Goal: Task Accomplishment & Management: Manage account settings

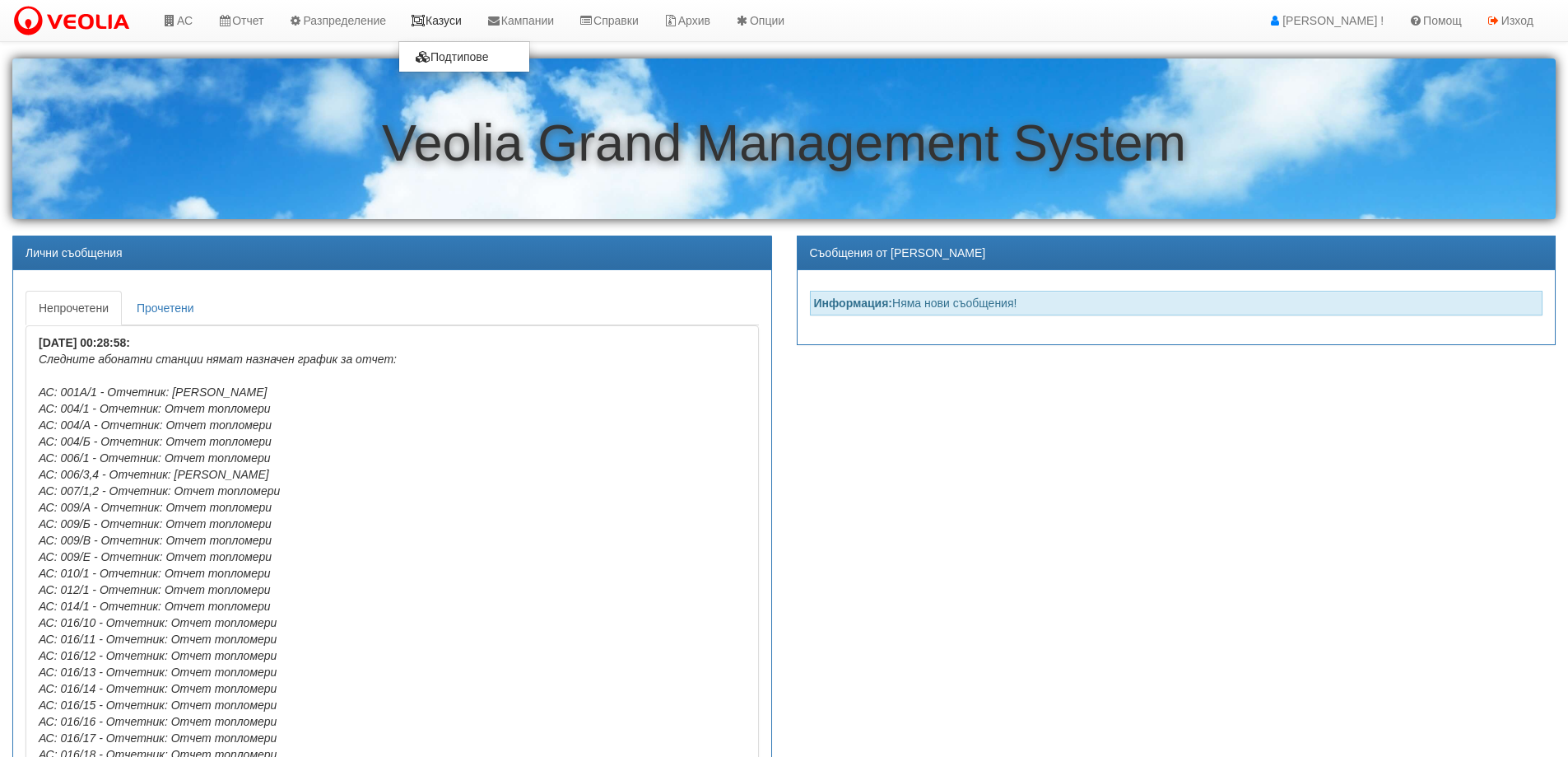
click at [459, 24] on link "Казуси" at bounding box center [436, 21] width 75 height 41
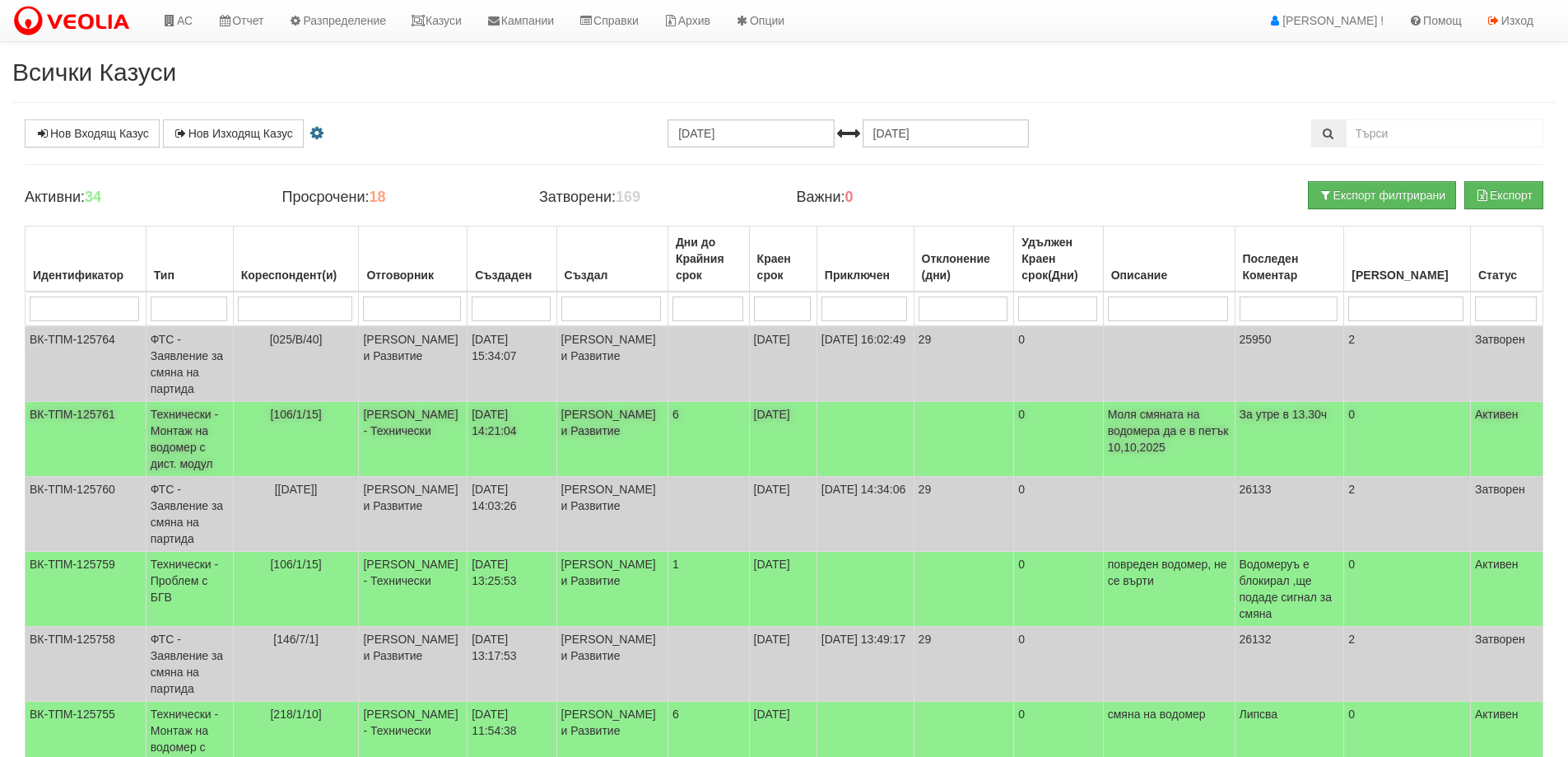
click at [317, 419] on span "[106/1/15]" at bounding box center [295, 414] width 51 height 13
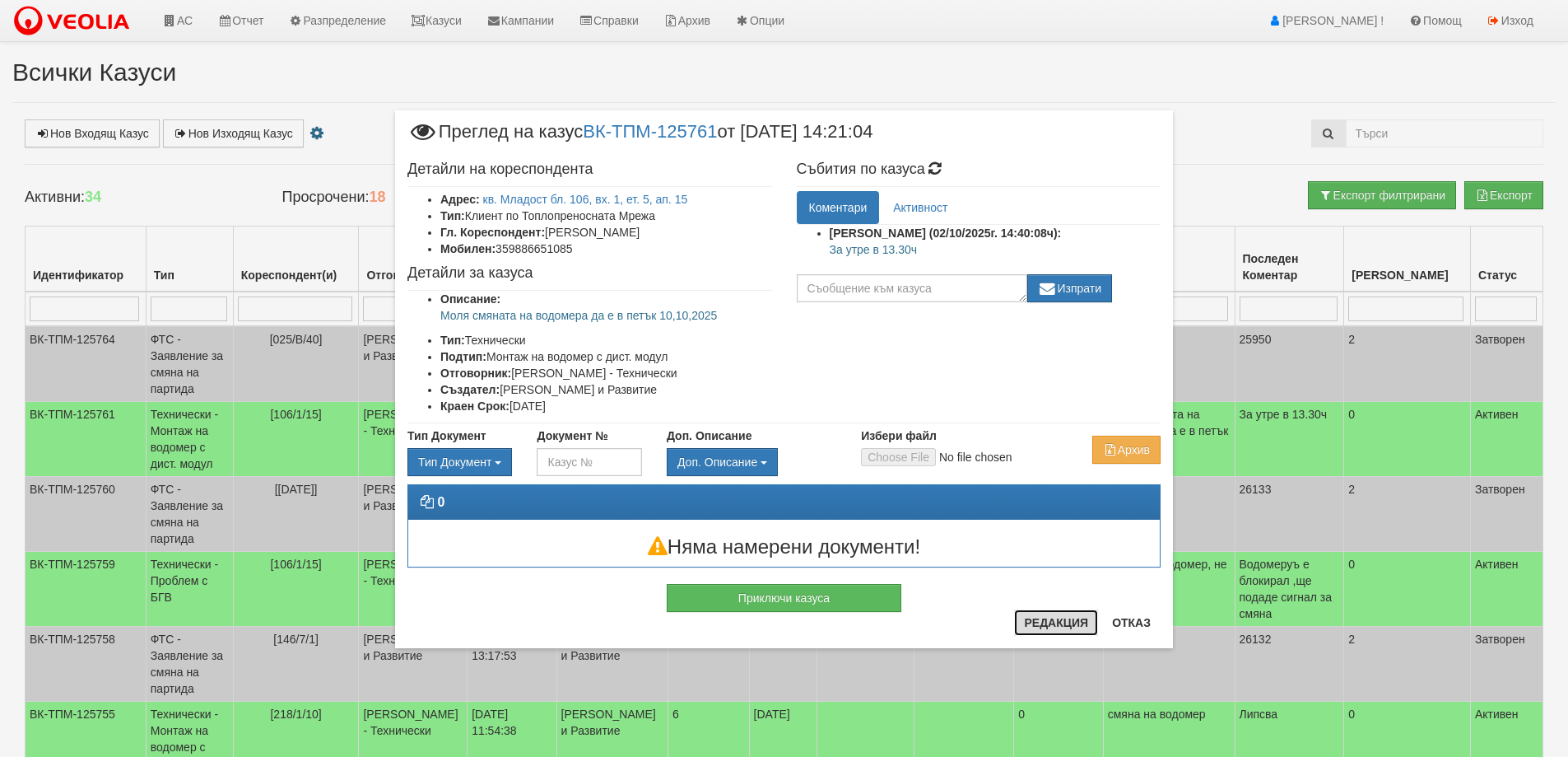
click at [1056, 618] on button "Редакция" at bounding box center [1057, 623] width 84 height 26
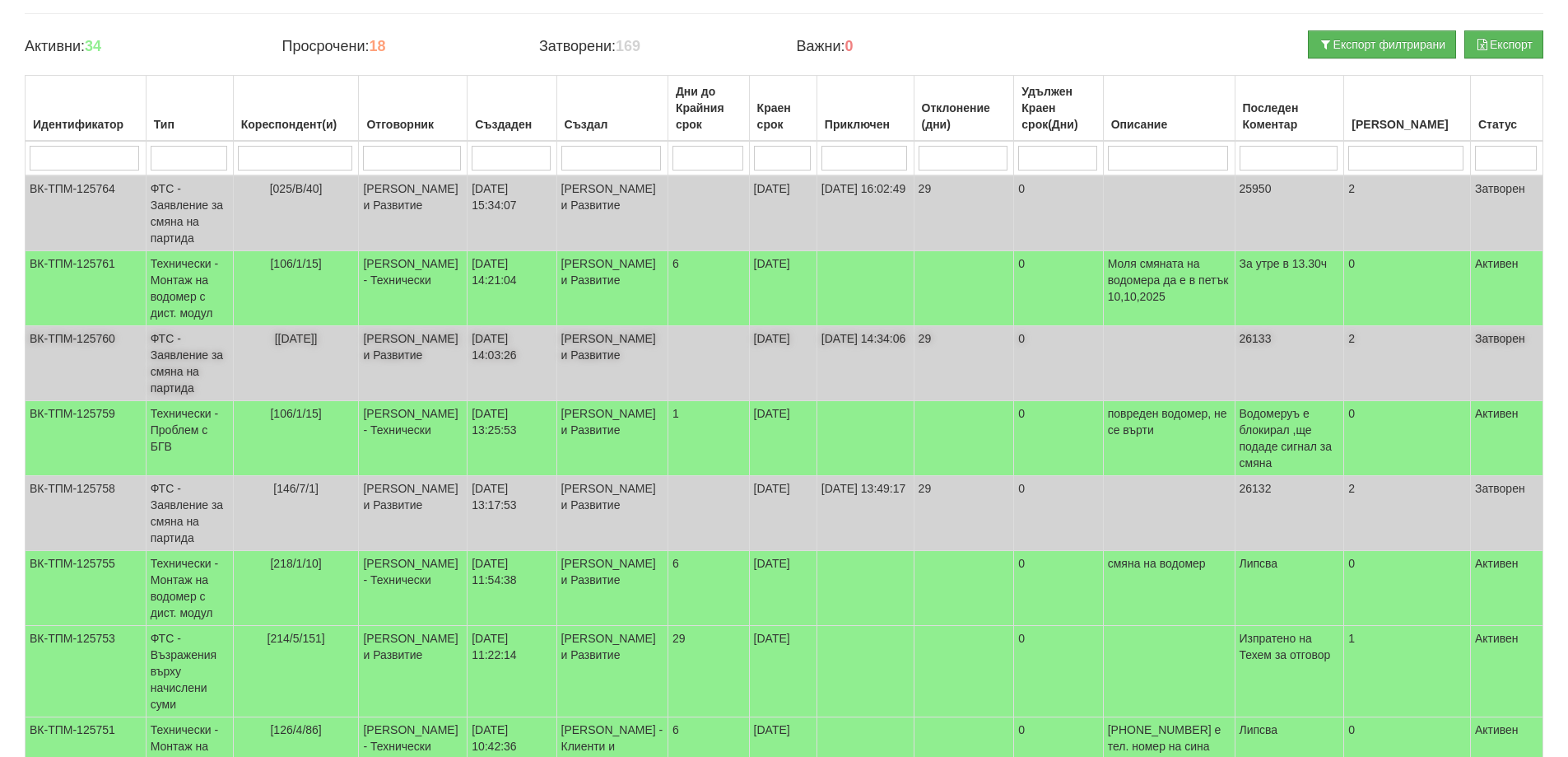
scroll to position [165, 0]
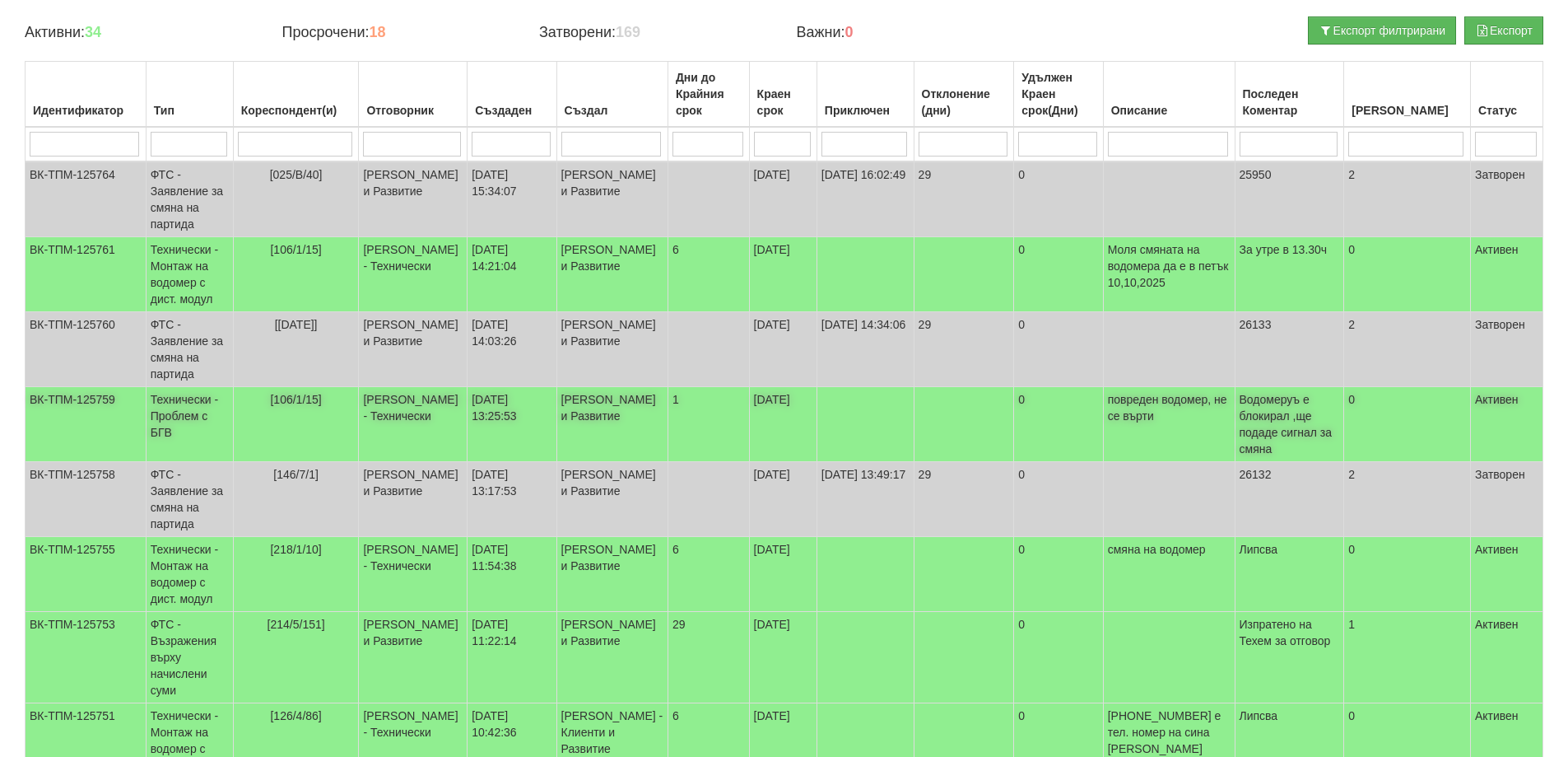
click at [307, 404] on span "[106/1/15]" at bounding box center [295, 399] width 51 height 13
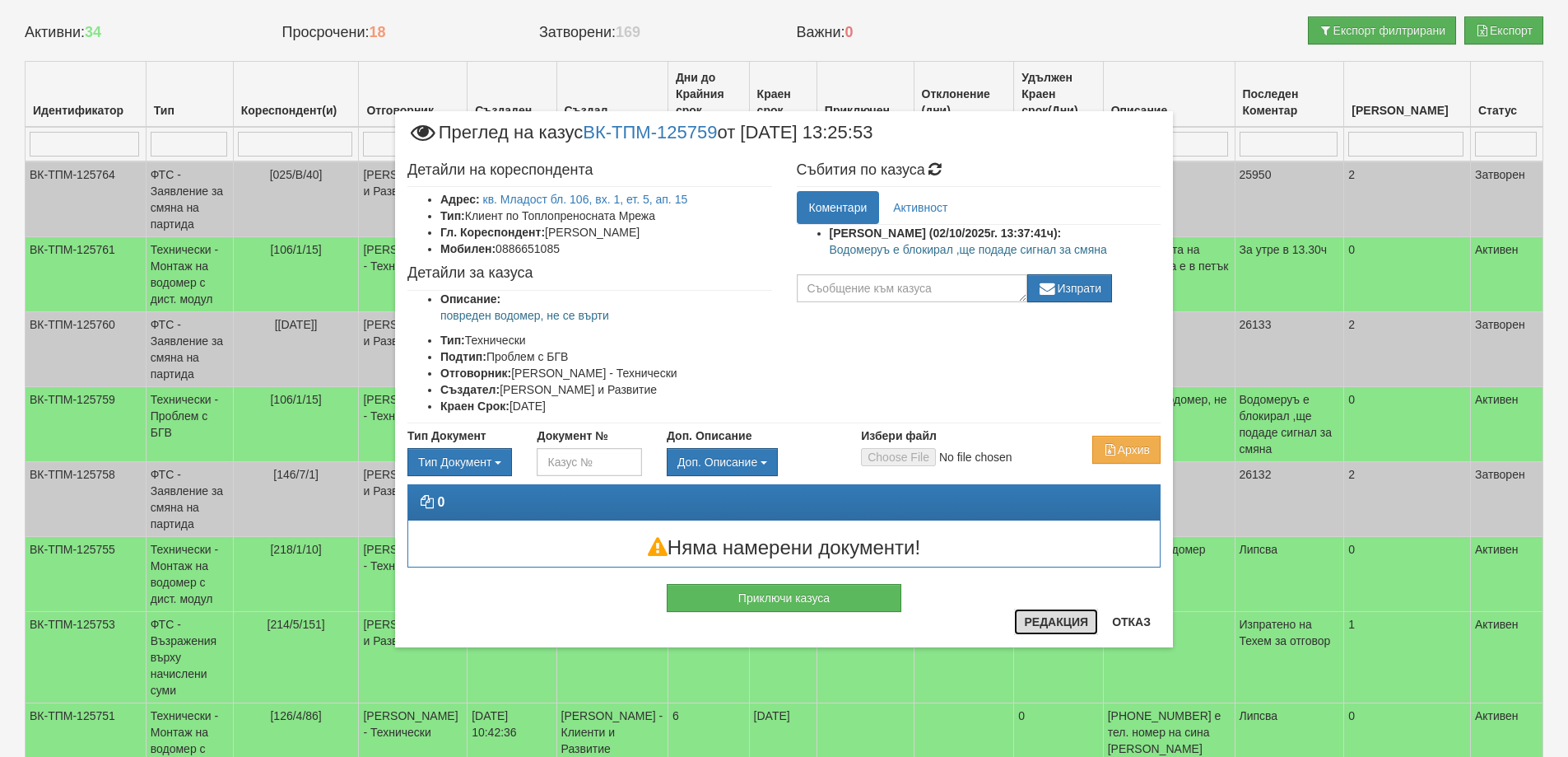
click at [1036, 619] on button "Редакция" at bounding box center [1057, 622] width 84 height 26
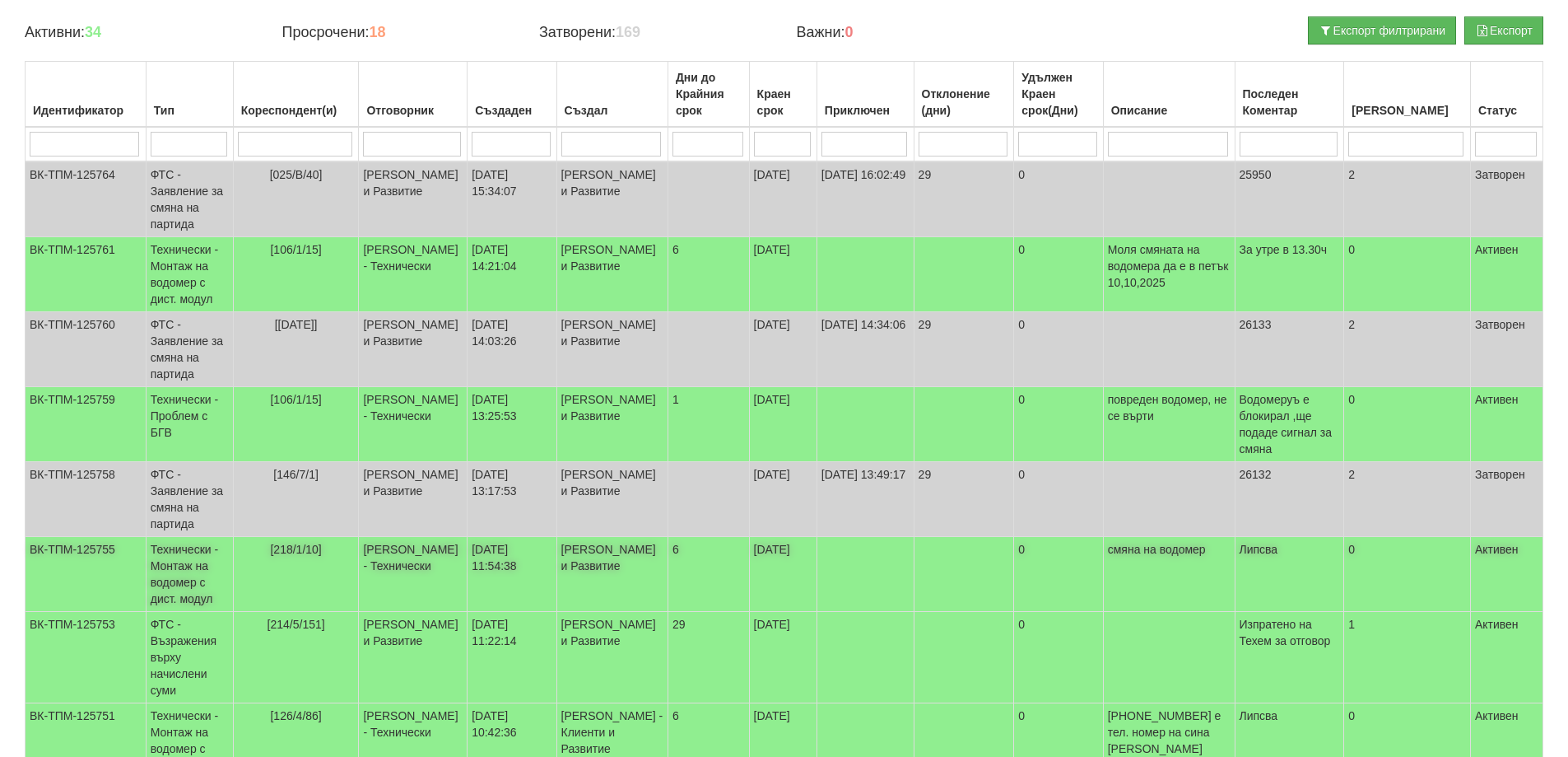
click at [308, 555] on span "[218/1/10]" at bounding box center [295, 549] width 51 height 13
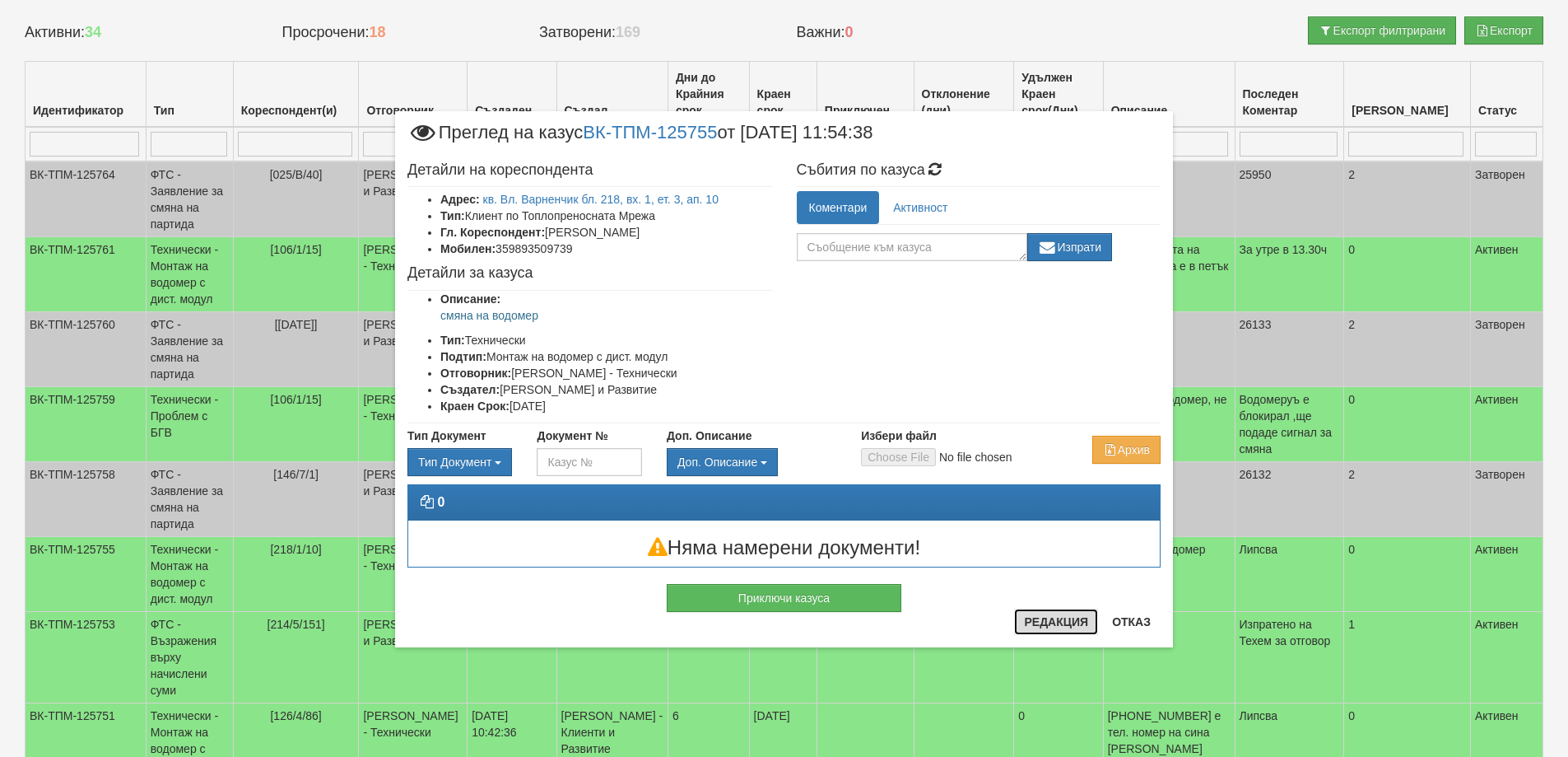
click at [1057, 622] on button "Редакция" at bounding box center [1057, 622] width 84 height 26
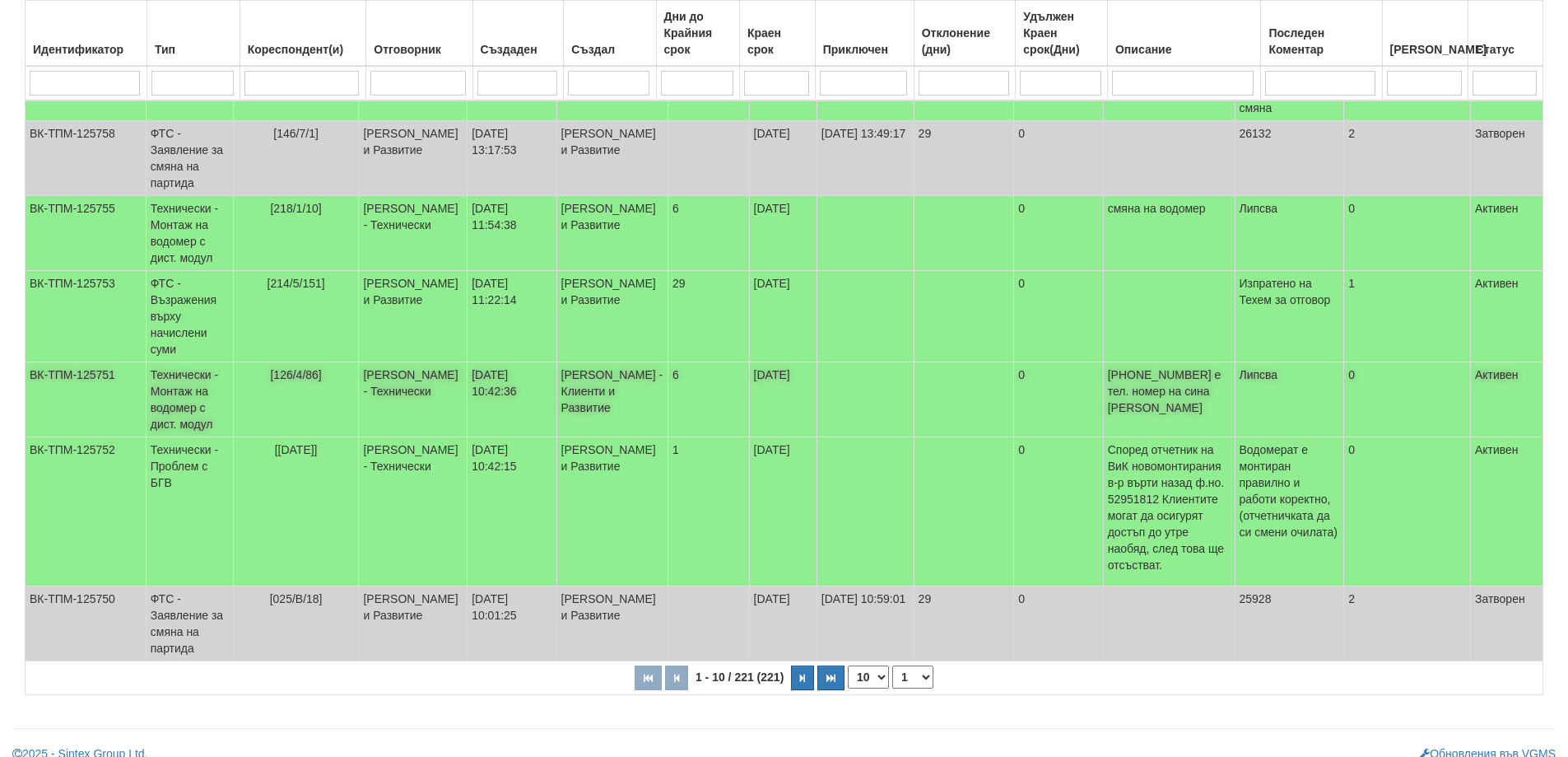
scroll to position [506, 0]
click at [803, 665] on button "button" at bounding box center [802, 677] width 23 height 25
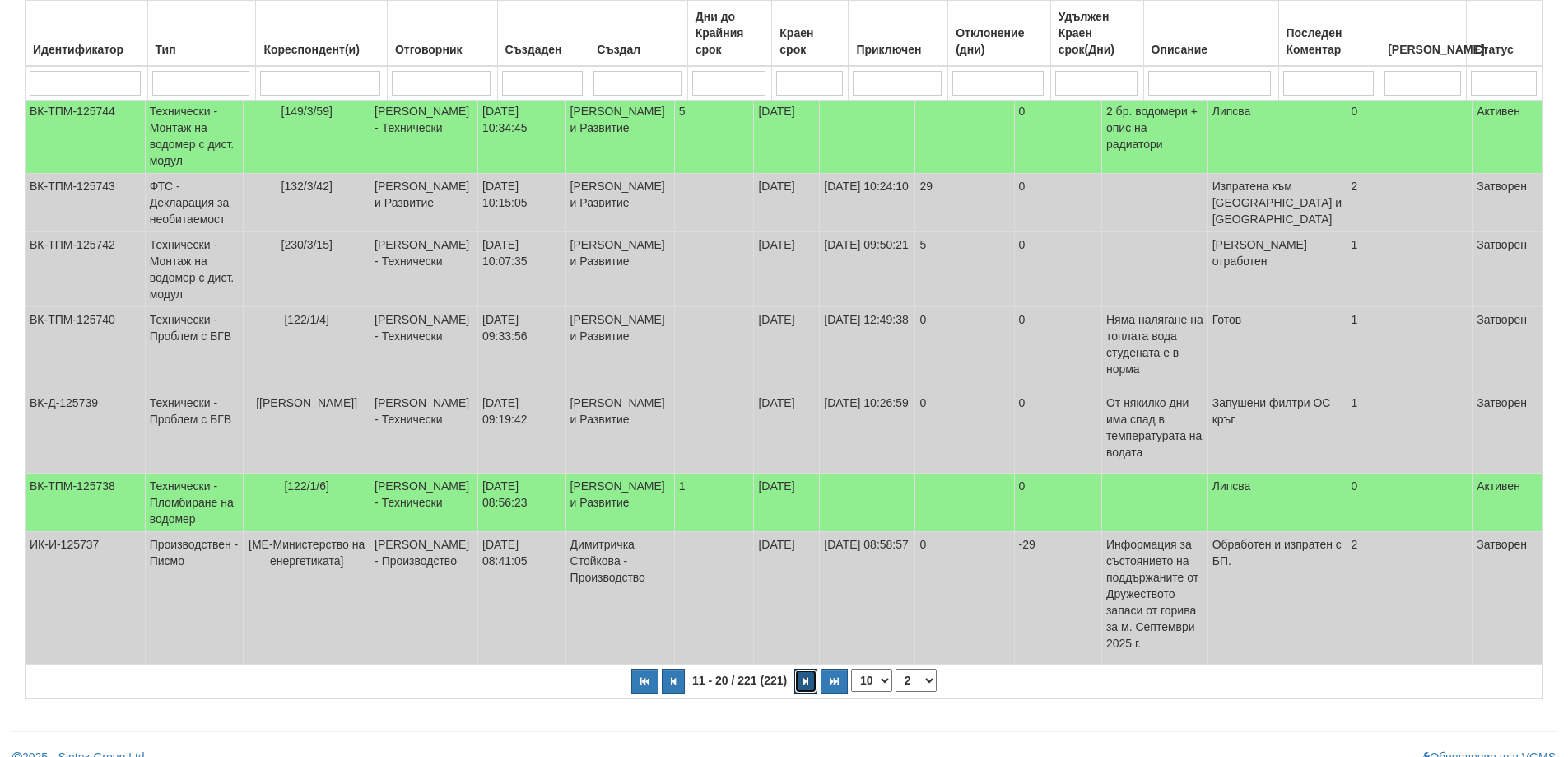
scroll to position [474, 0]
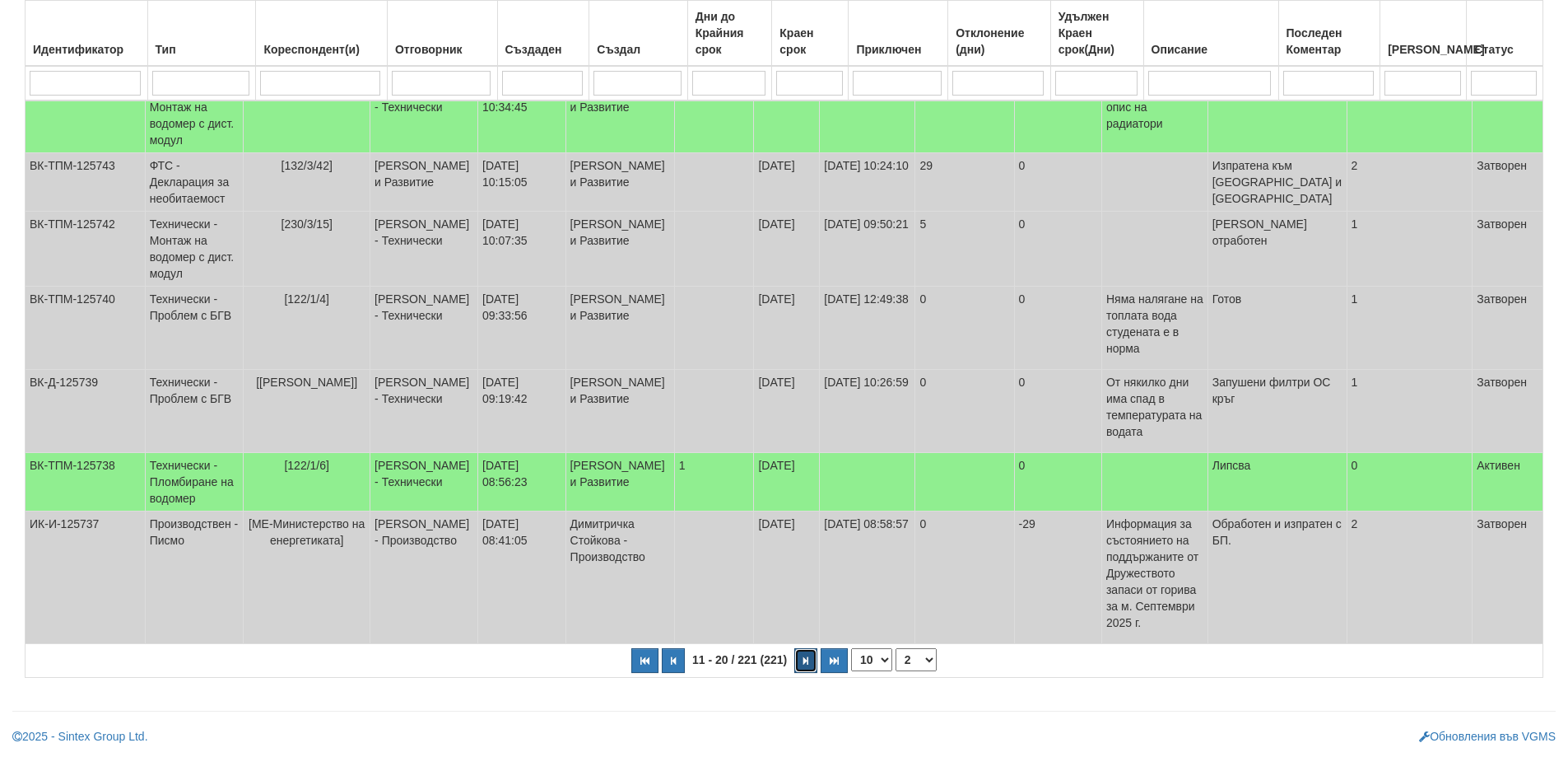
click at [803, 661] on icon "button" at bounding box center [805, 661] width 5 height 9
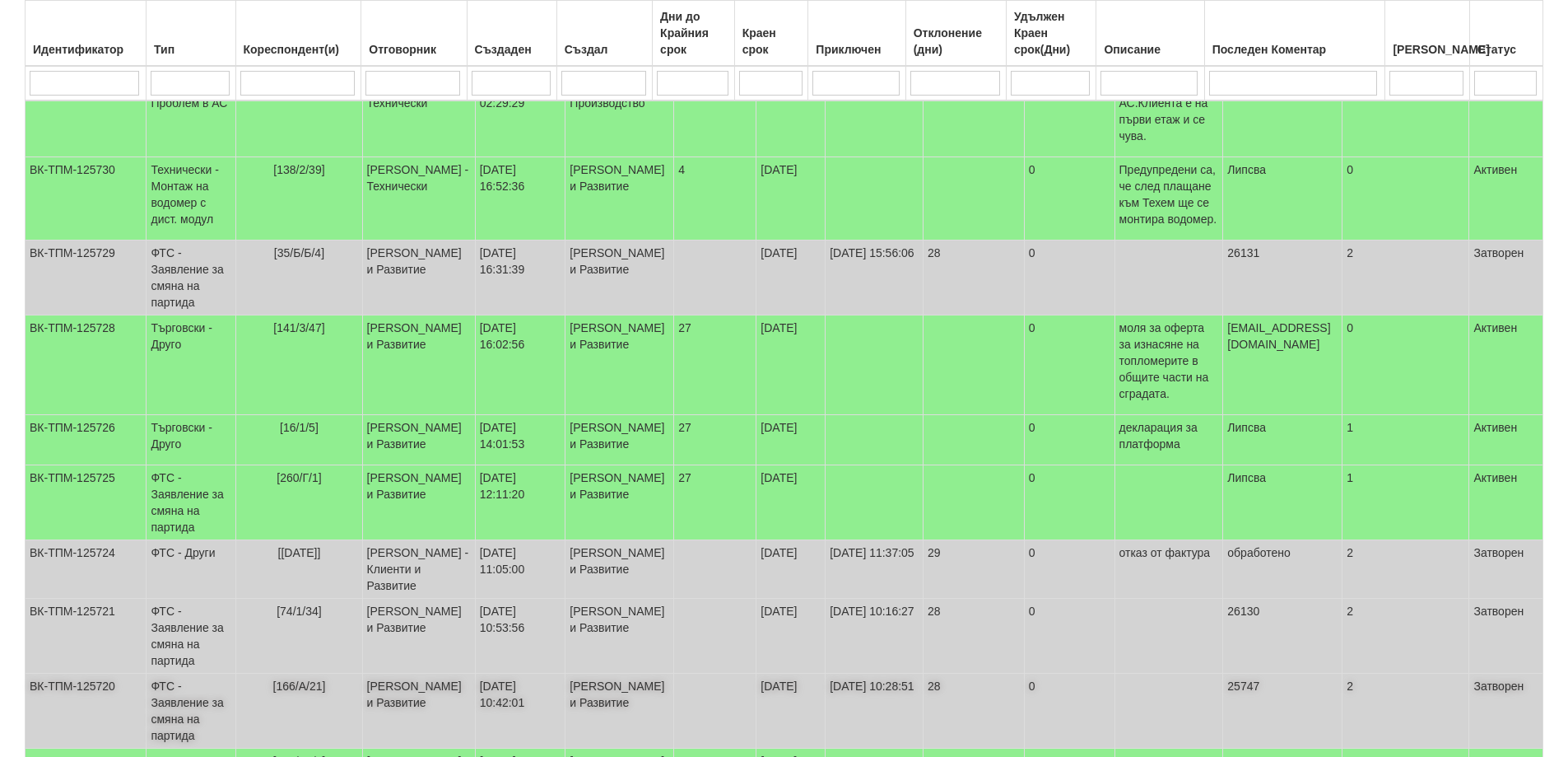
scroll to position [490, 0]
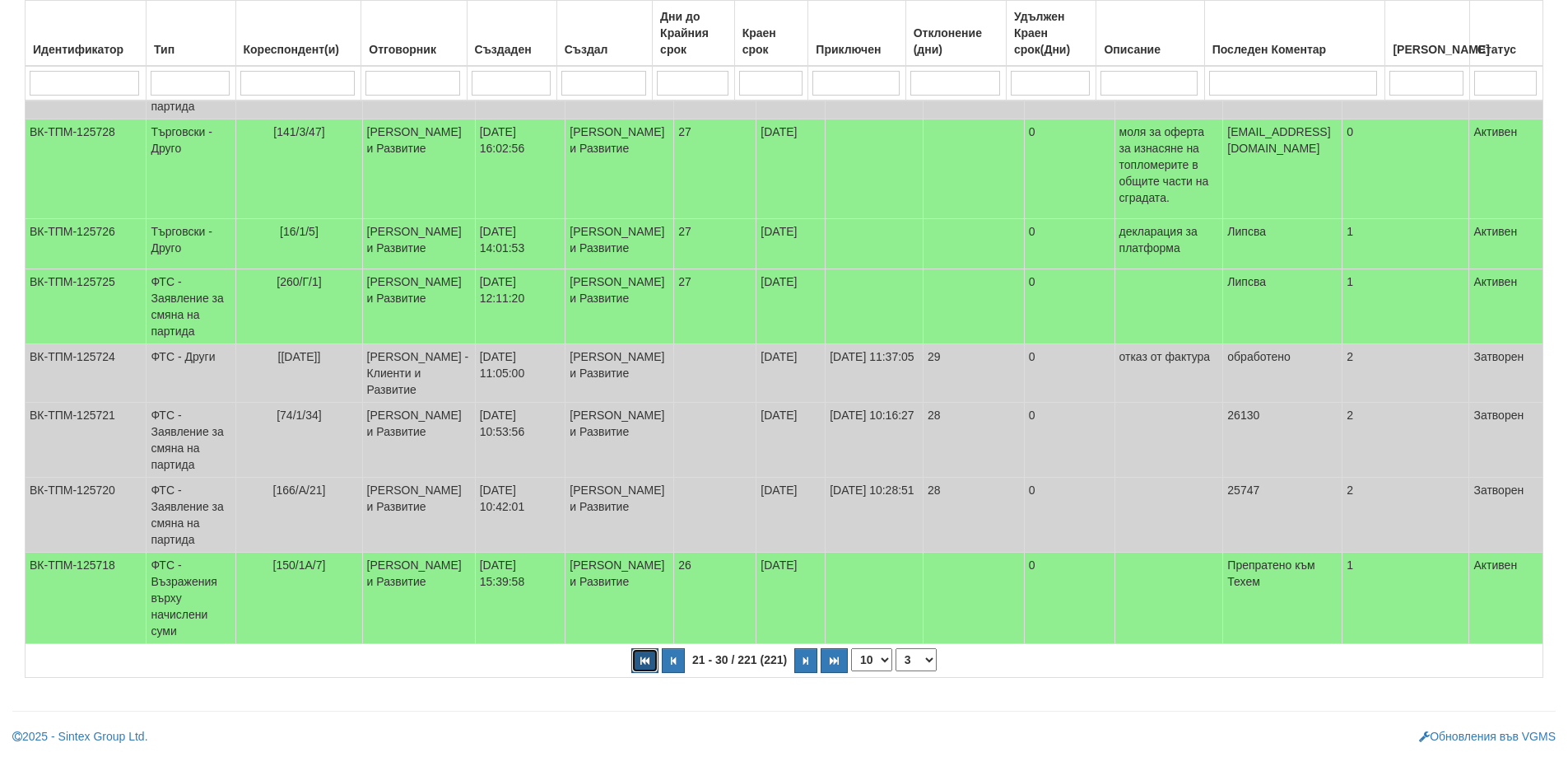
click at [642, 661] on icon "button" at bounding box center [645, 661] width 9 height 9
select select "1"
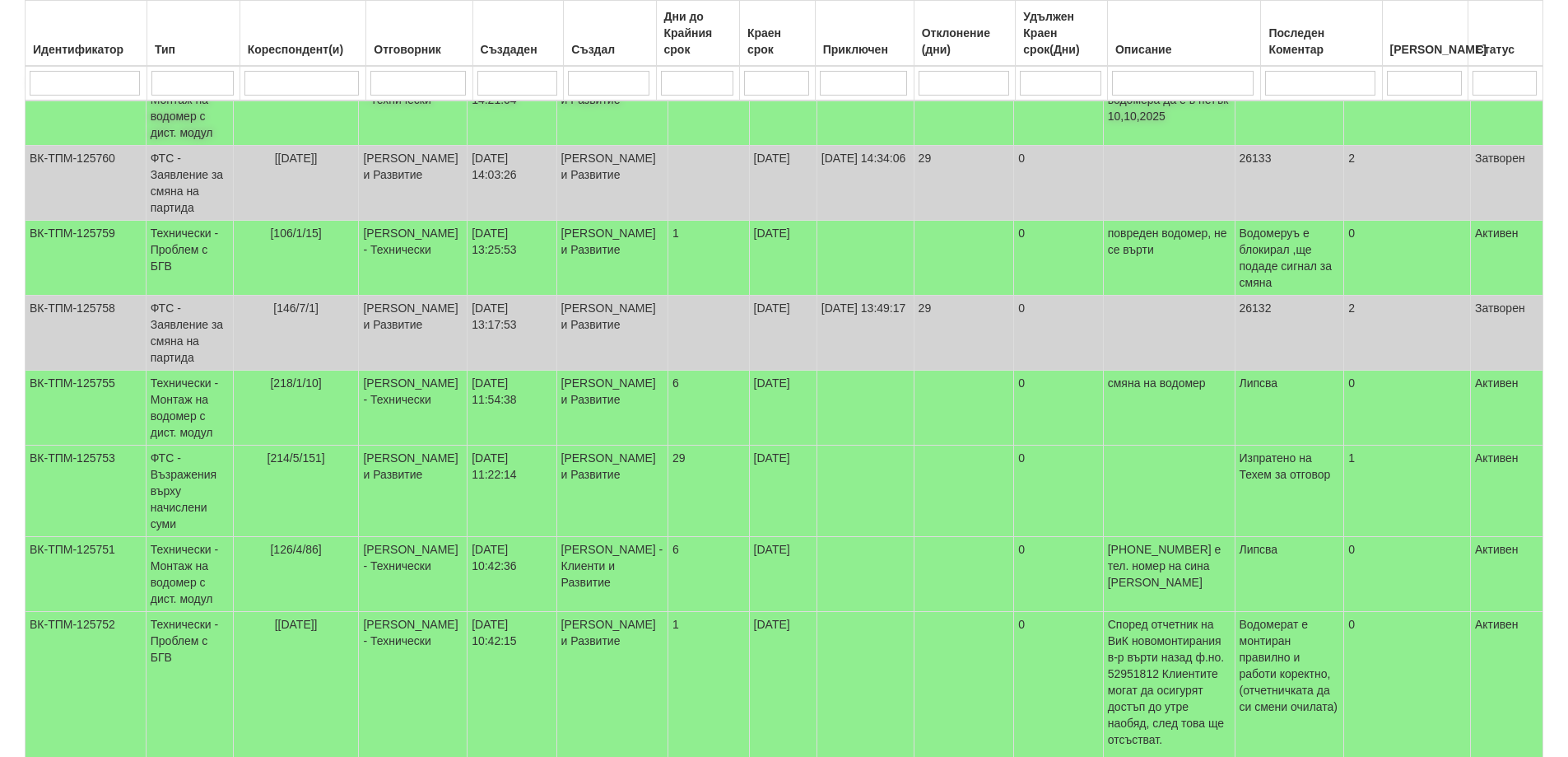
scroll to position [78, 0]
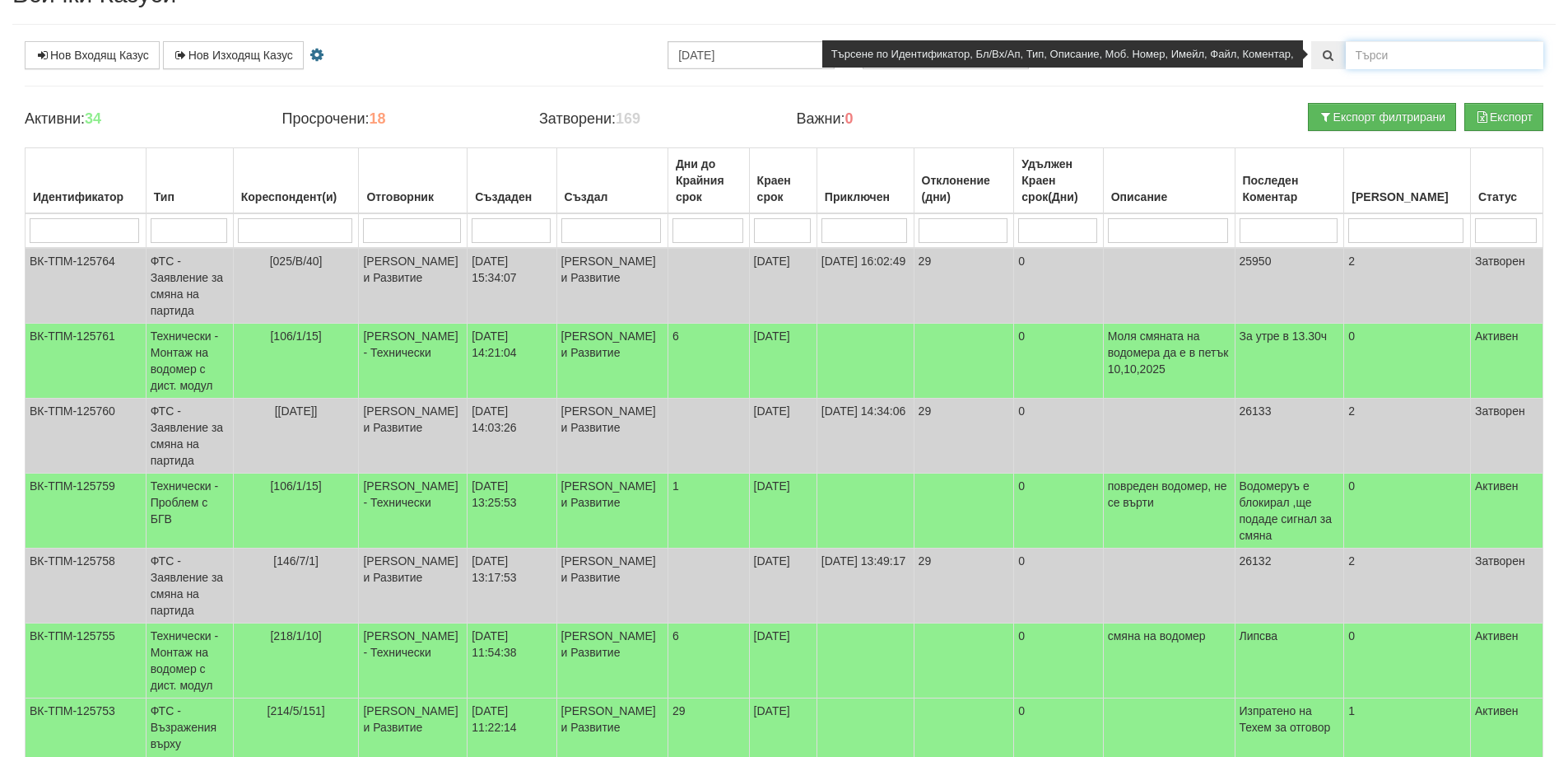
click at [1409, 54] on input "text" at bounding box center [1445, 55] width 198 height 28
type input "55/2"
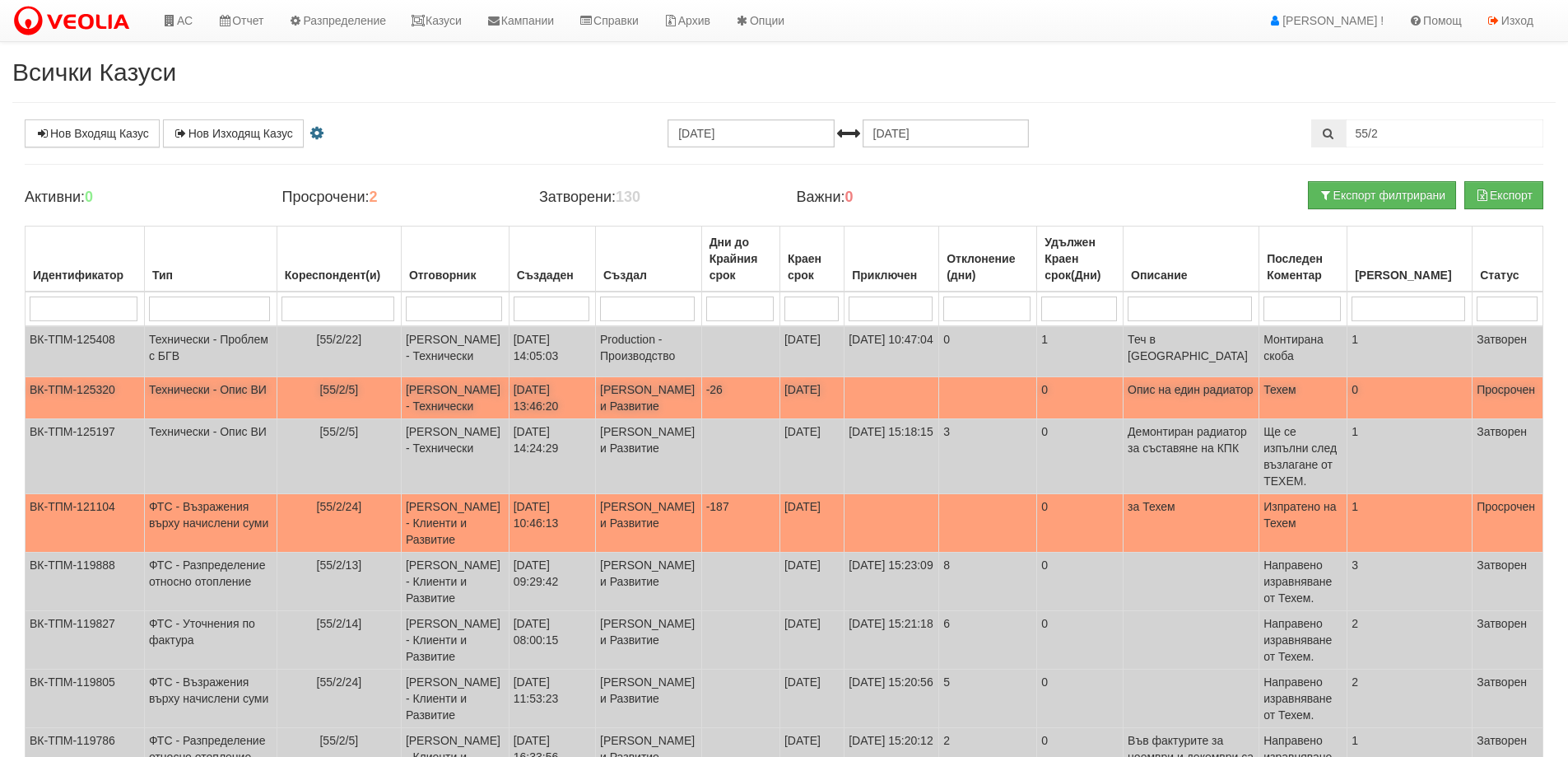
click at [320, 383] on span "[55/2/5]" at bounding box center [339, 390] width 39 height 13
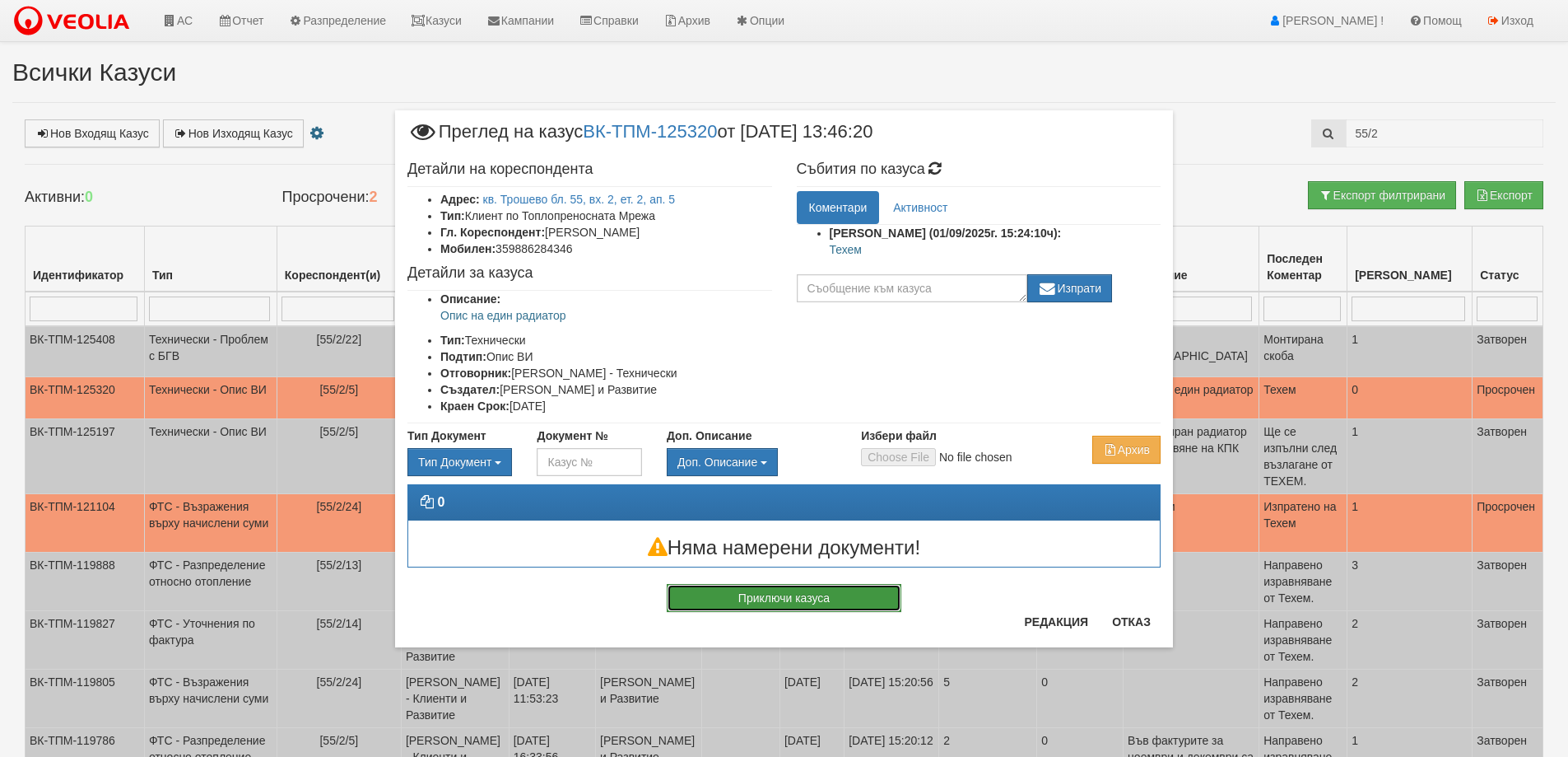
click at [779, 595] on button "Приключи казуса" at bounding box center [784, 598] width 235 height 28
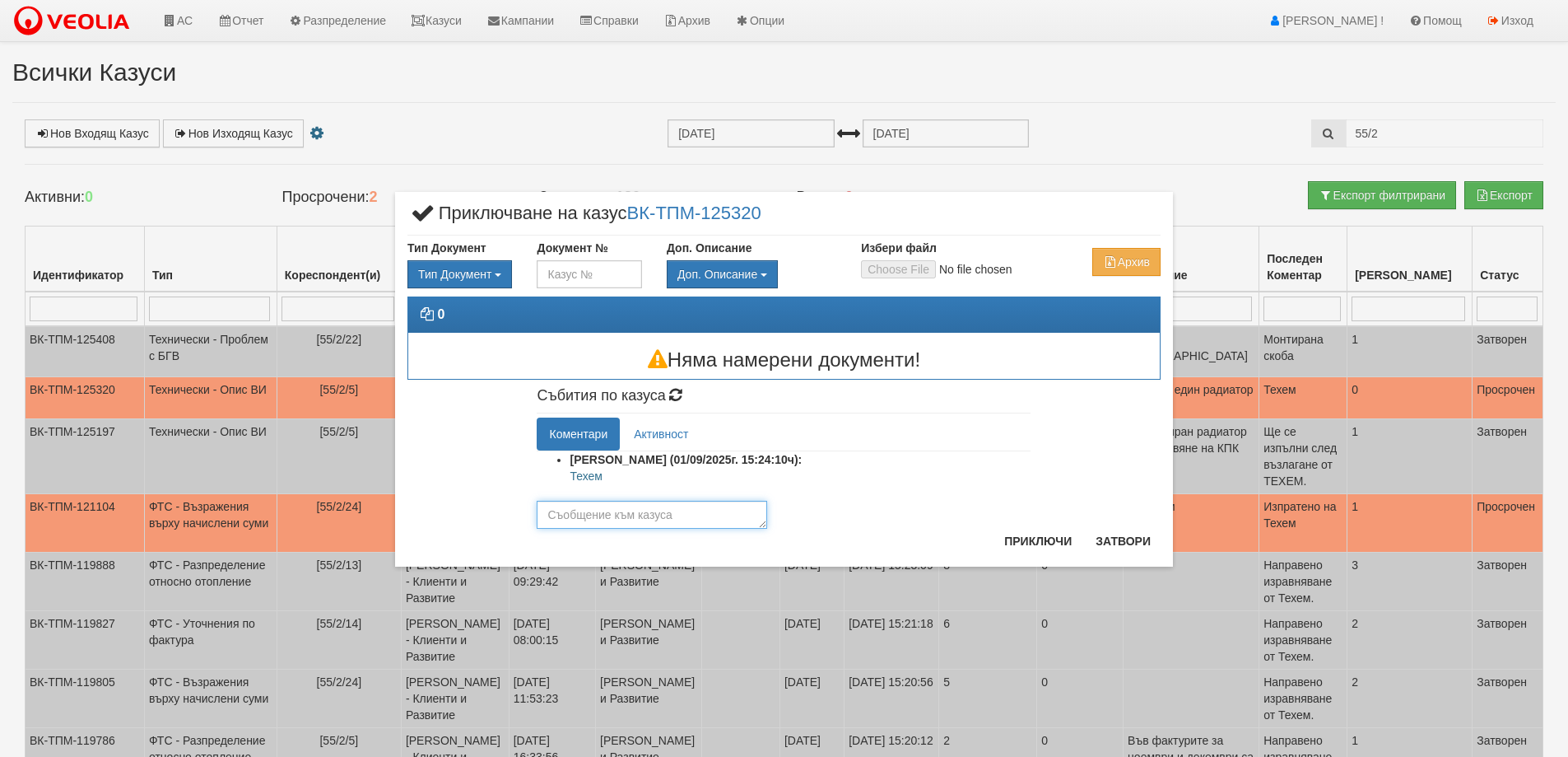
click at [616, 525] on textarea at bounding box center [651, 515] width 230 height 28
type textarea "Описан"
click at [1036, 541] on button "Приключи" at bounding box center [1038, 541] width 88 height 26
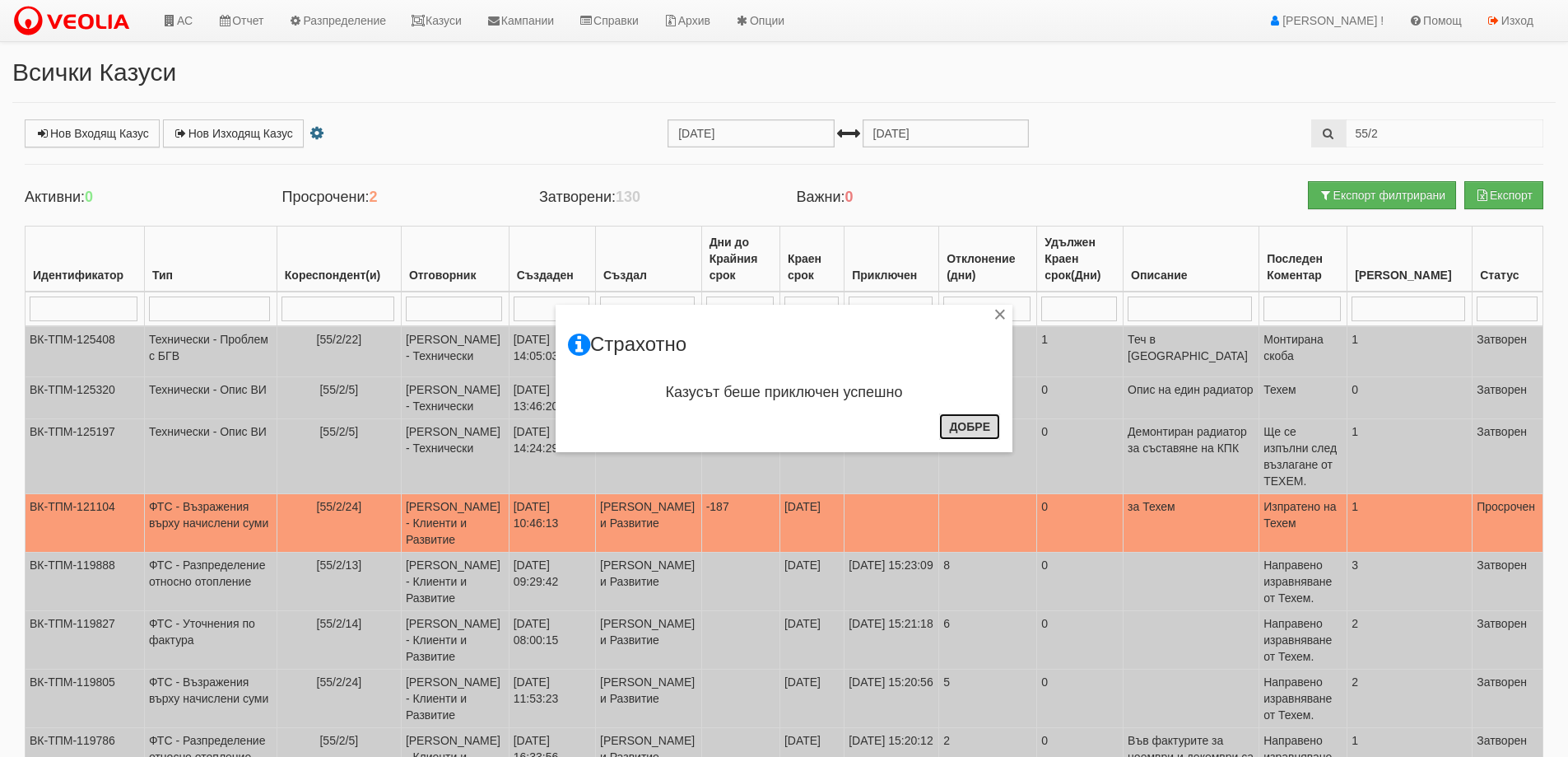
click at [978, 424] on button "Добре" at bounding box center [969, 427] width 61 height 26
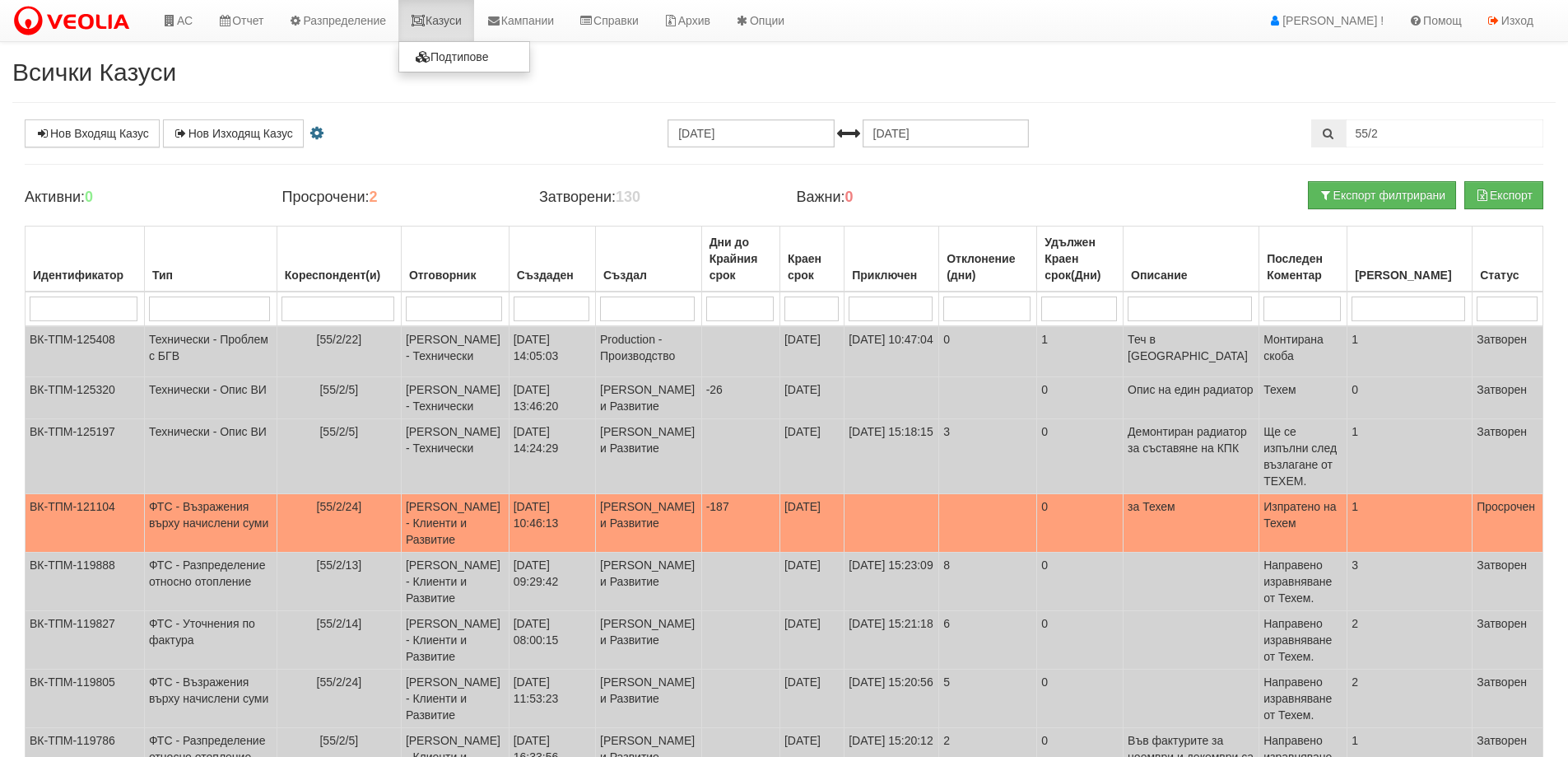
click at [440, 13] on link "Казуси" at bounding box center [436, 21] width 75 height 41
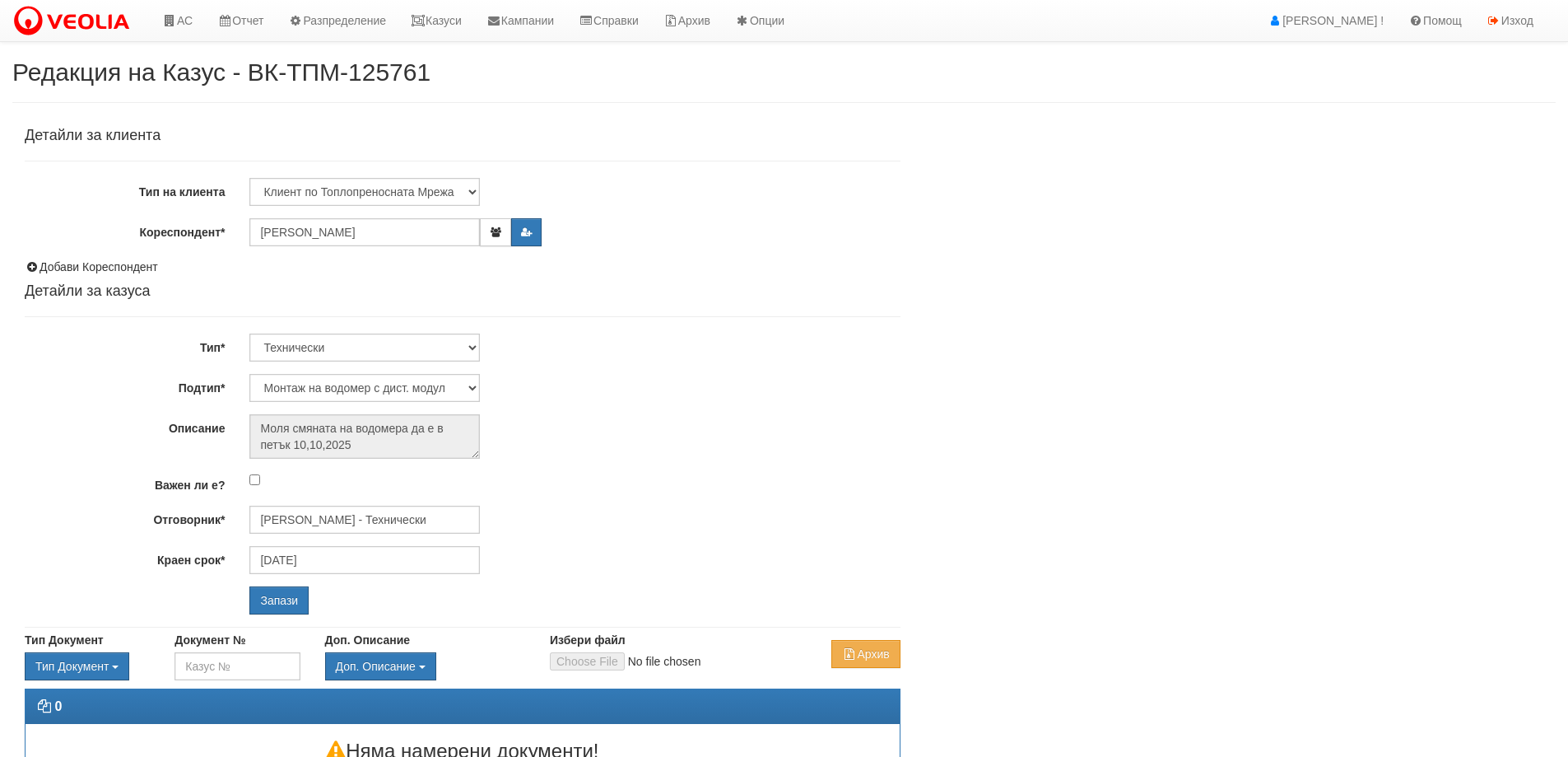
select select "Монтаж на водомер с дист. модул"
click at [367, 527] on input "[PERSON_NAME] - Технически" at bounding box center [364, 519] width 230 height 28
type input "S"
click at [361, 544] on div "[PERSON_NAME] - Технически" at bounding box center [719, 545] width 937 height 21
type input "Слави Славов - Технически"
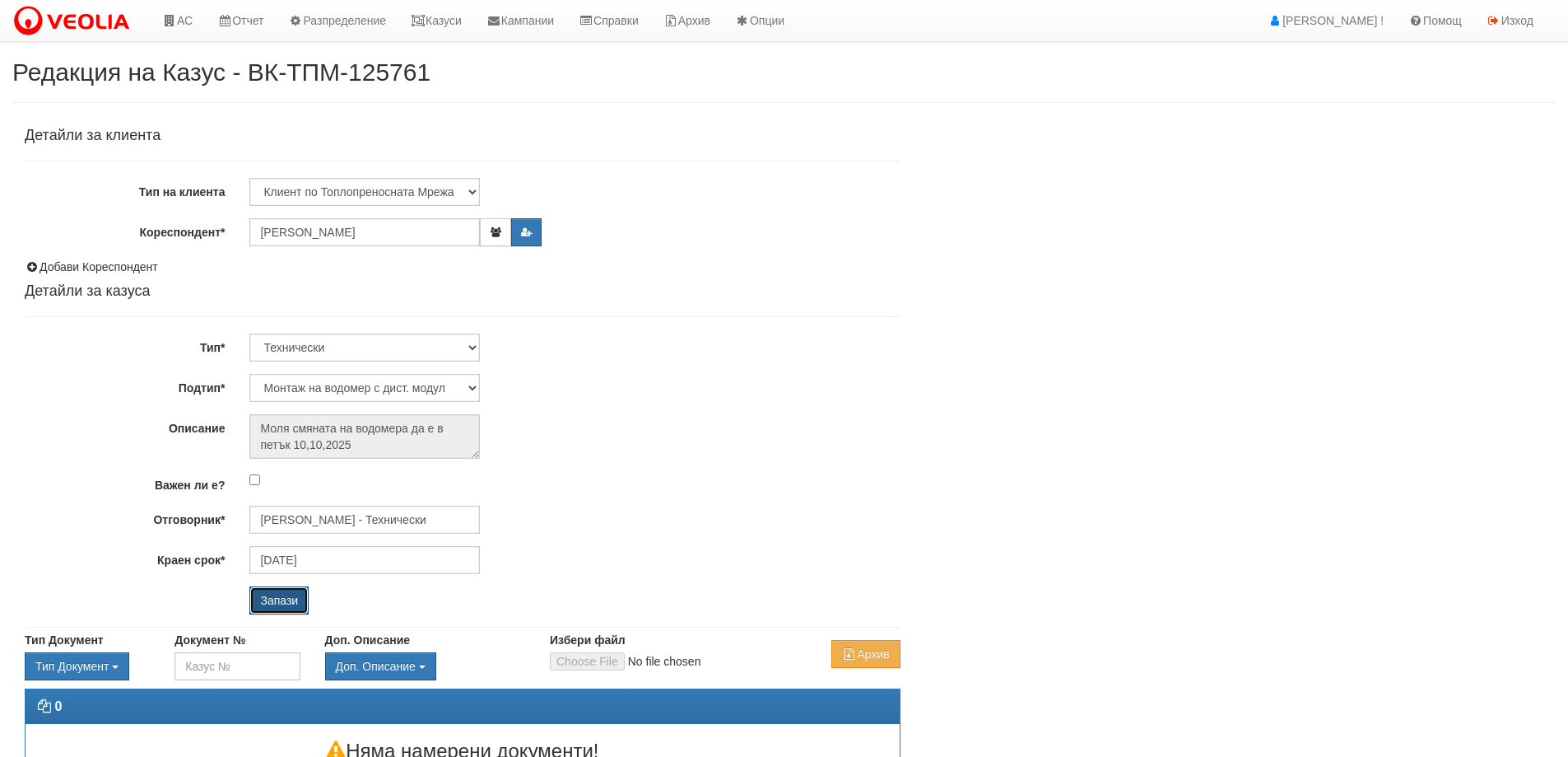
click at [293, 598] on input "Запази" at bounding box center [280, 600] width 60 height 28
click at [347, 518] on input "[PERSON_NAME] - Технически" at bounding box center [364, 519] width 230 height 28
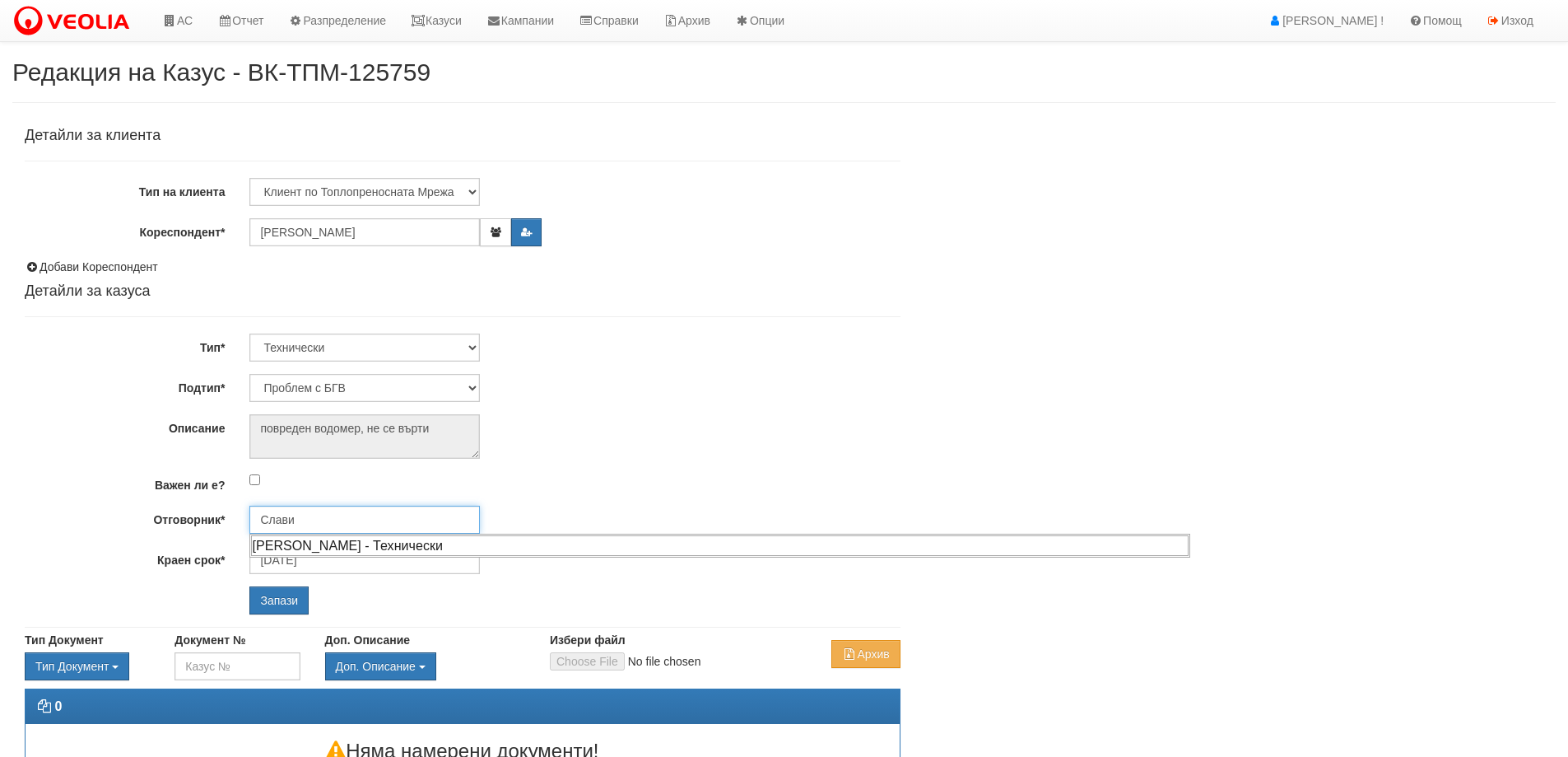
click at [317, 542] on div "[PERSON_NAME] - Технически" at bounding box center [719, 545] width 937 height 21
type input "[PERSON_NAME] - Технически"
click at [274, 605] on input "Запази" at bounding box center [280, 600] width 60 height 28
select select "Монтаж на водомер с дист. модул"
click at [317, 528] on input "[PERSON_NAME] - Технически" at bounding box center [364, 519] width 230 height 28
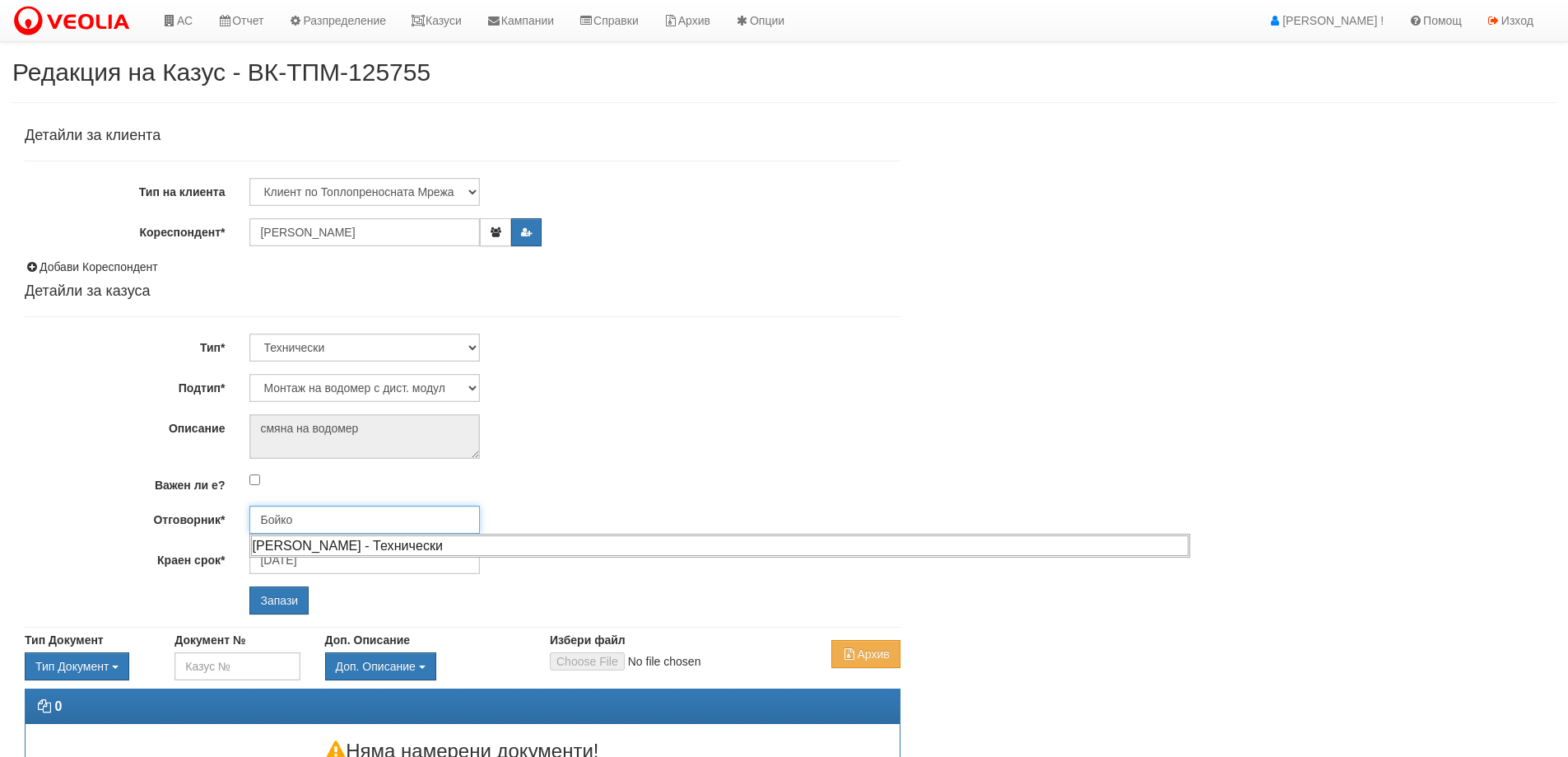
click at [347, 546] on div "Бойко Петков - Технически" at bounding box center [719, 545] width 937 height 21
type input "Бойко Петков - Технически"
click at [277, 599] on input "Запази" at bounding box center [280, 600] width 60 height 28
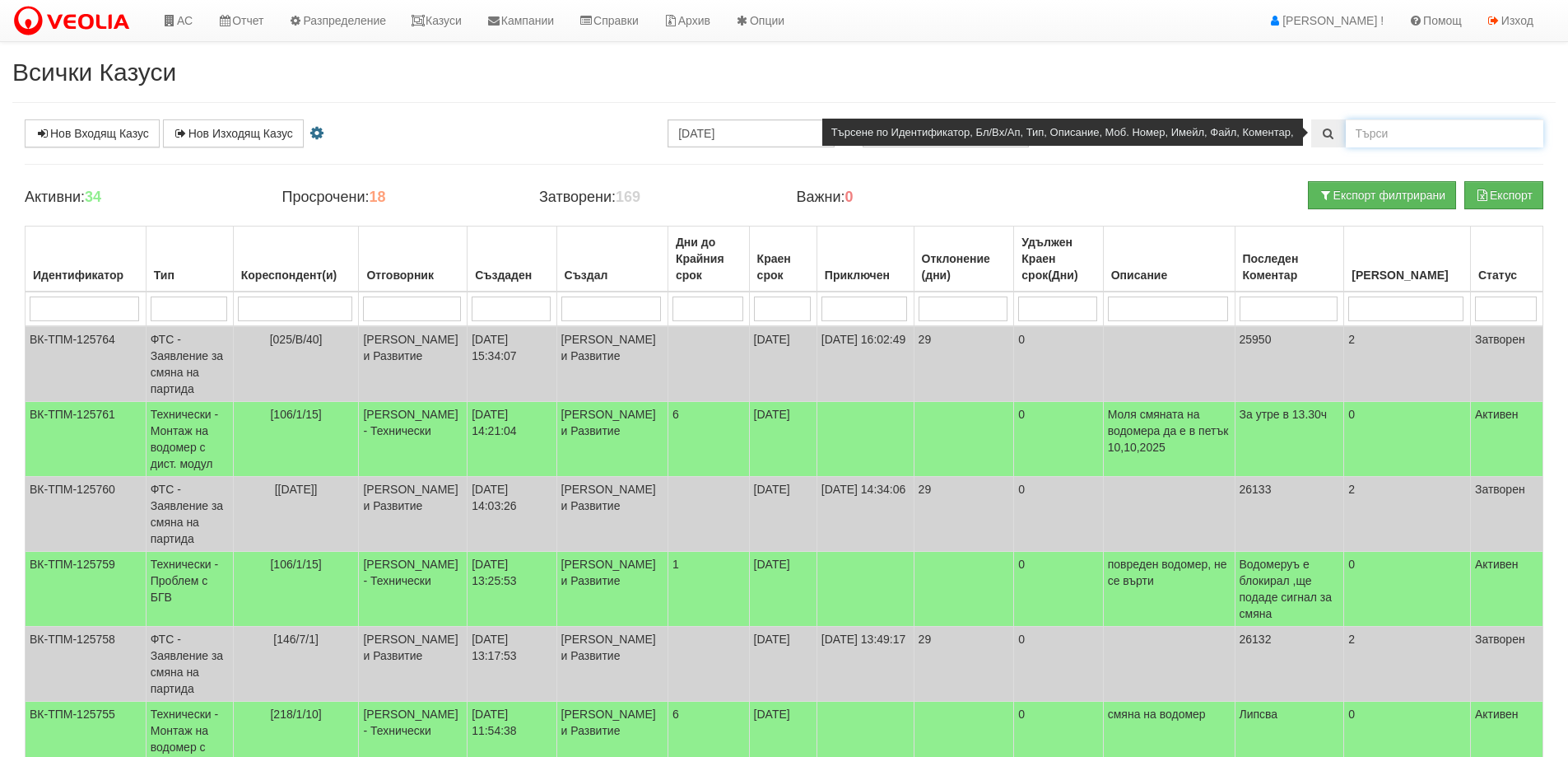
click at [1407, 129] on input "text" at bounding box center [1445, 133] width 198 height 28
type input "104/1"
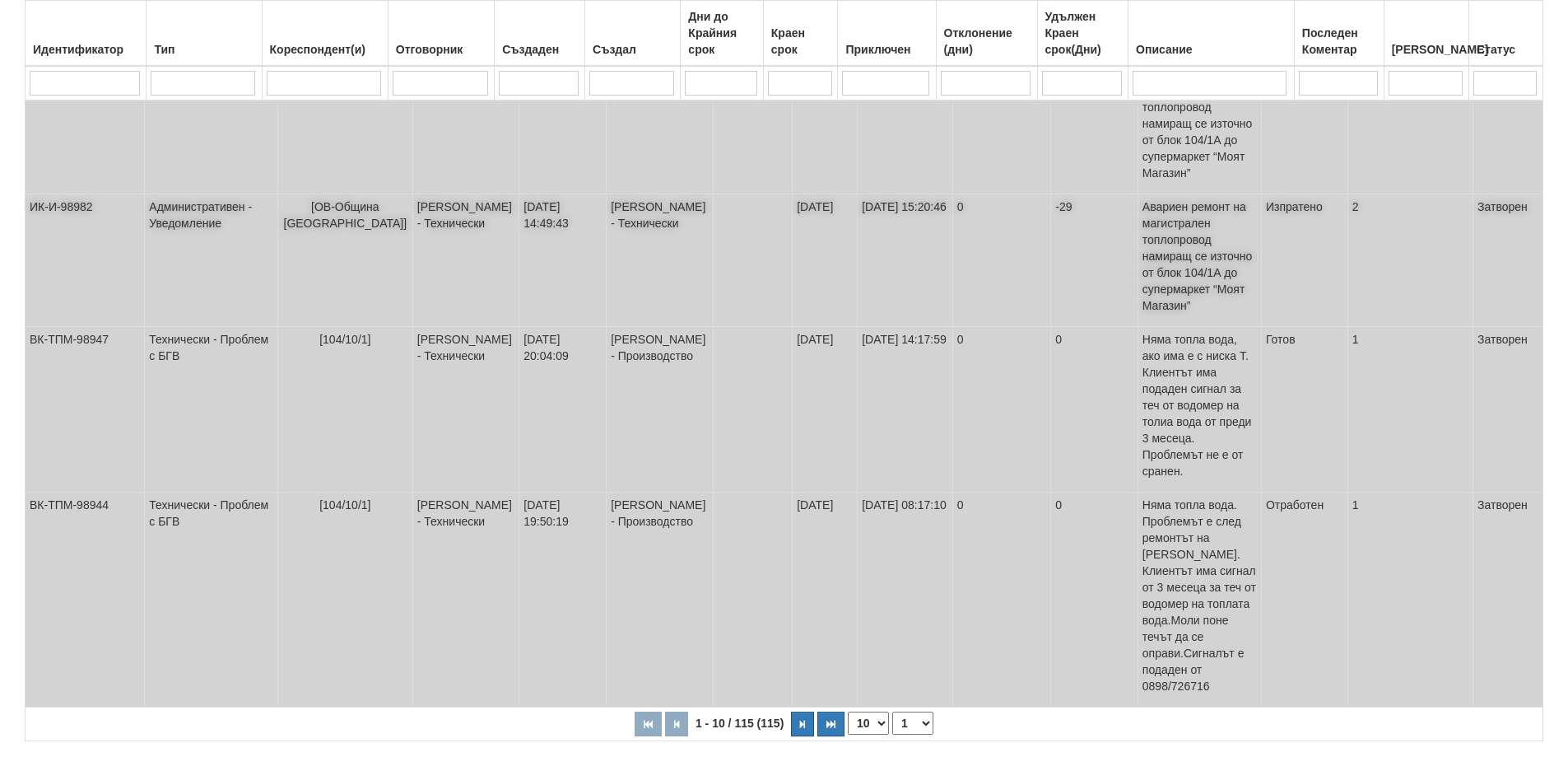
scroll to position [598, 0]
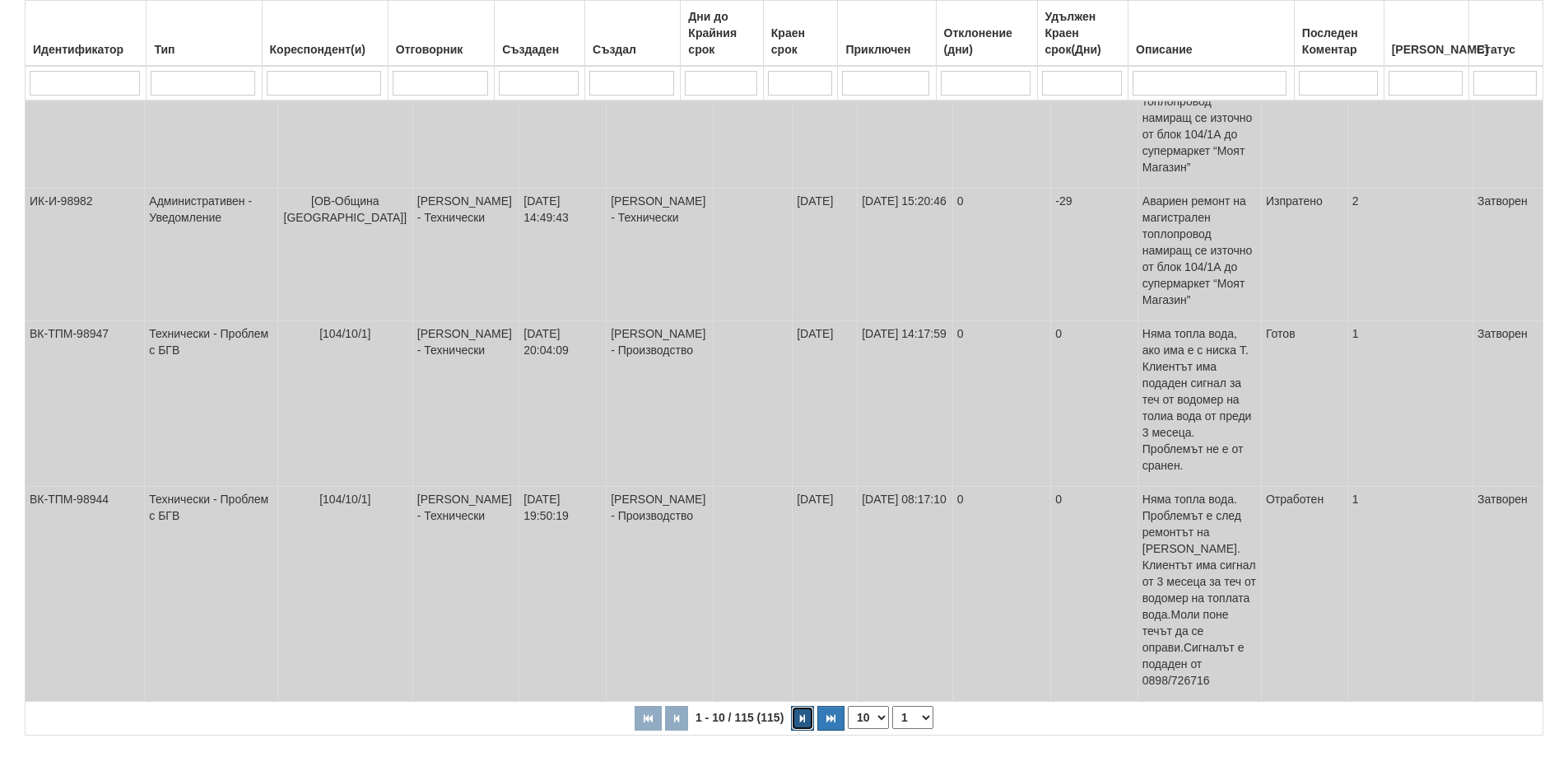
click at [800, 706] on button "button" at bounding box center [802, 718] width 23 height 25
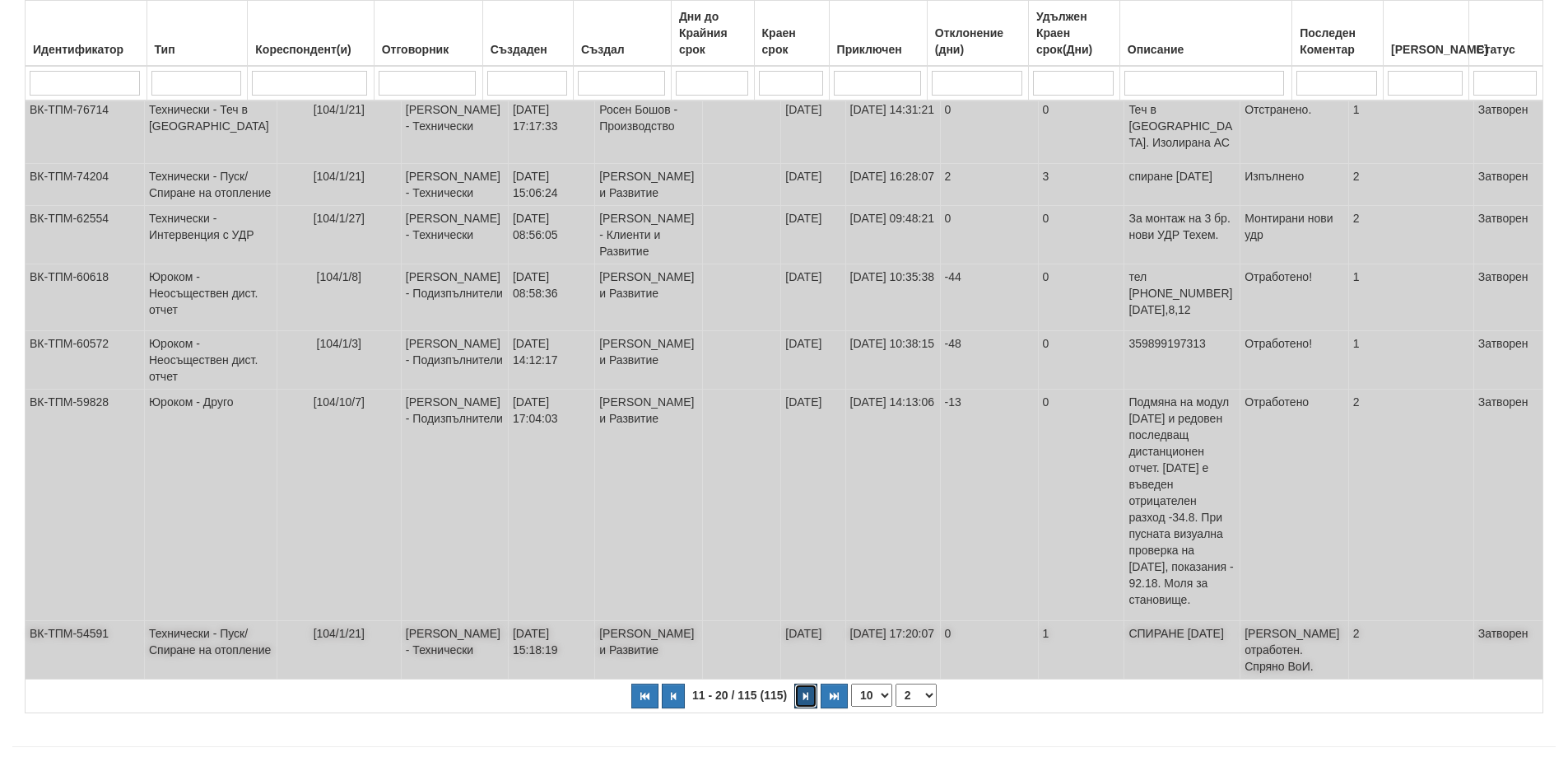
scroll to position [441, 0]
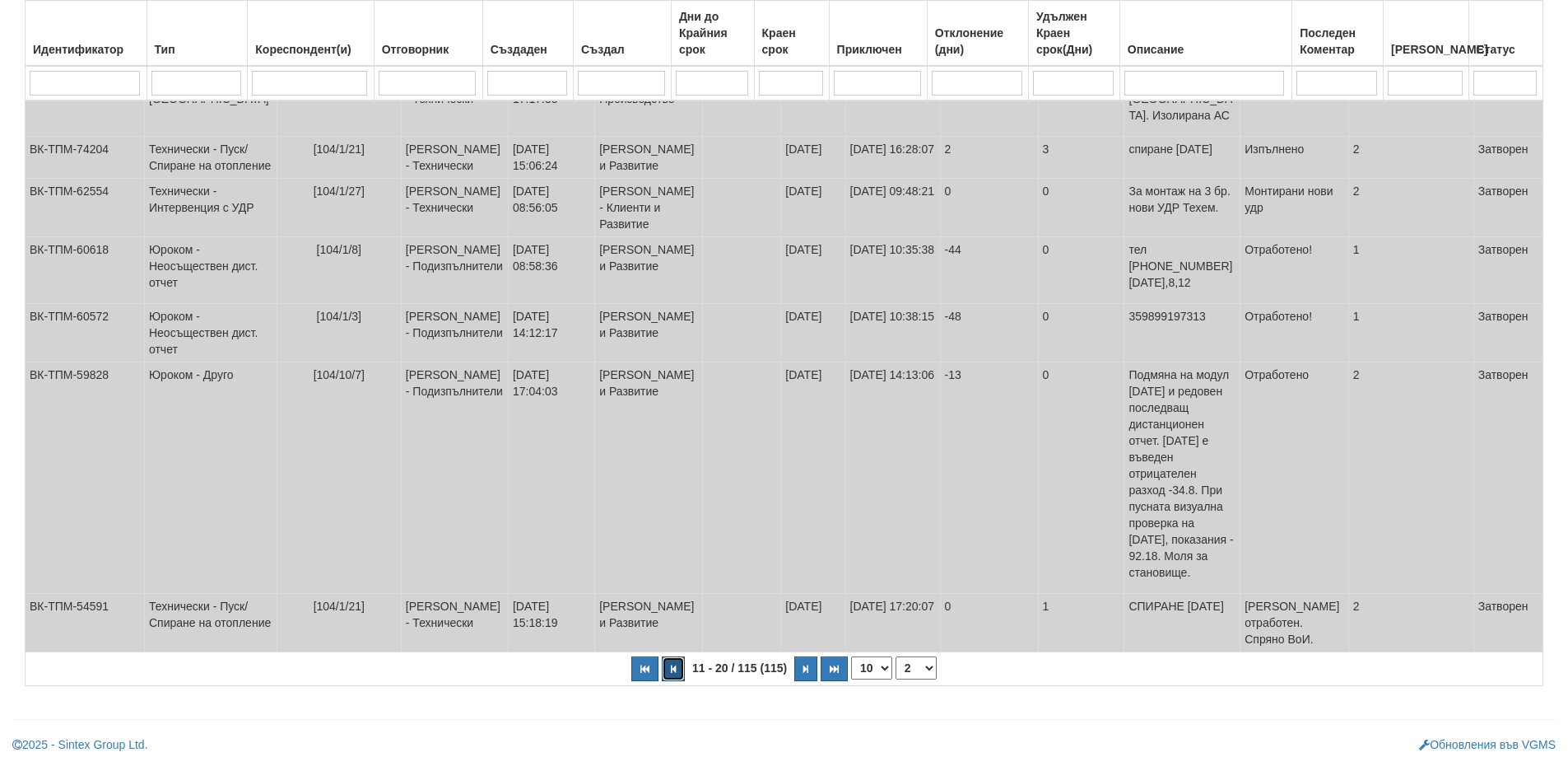
click at [664, 662] on button "button" at bounding box center [673, 668] width 23 height 25
select select "1"
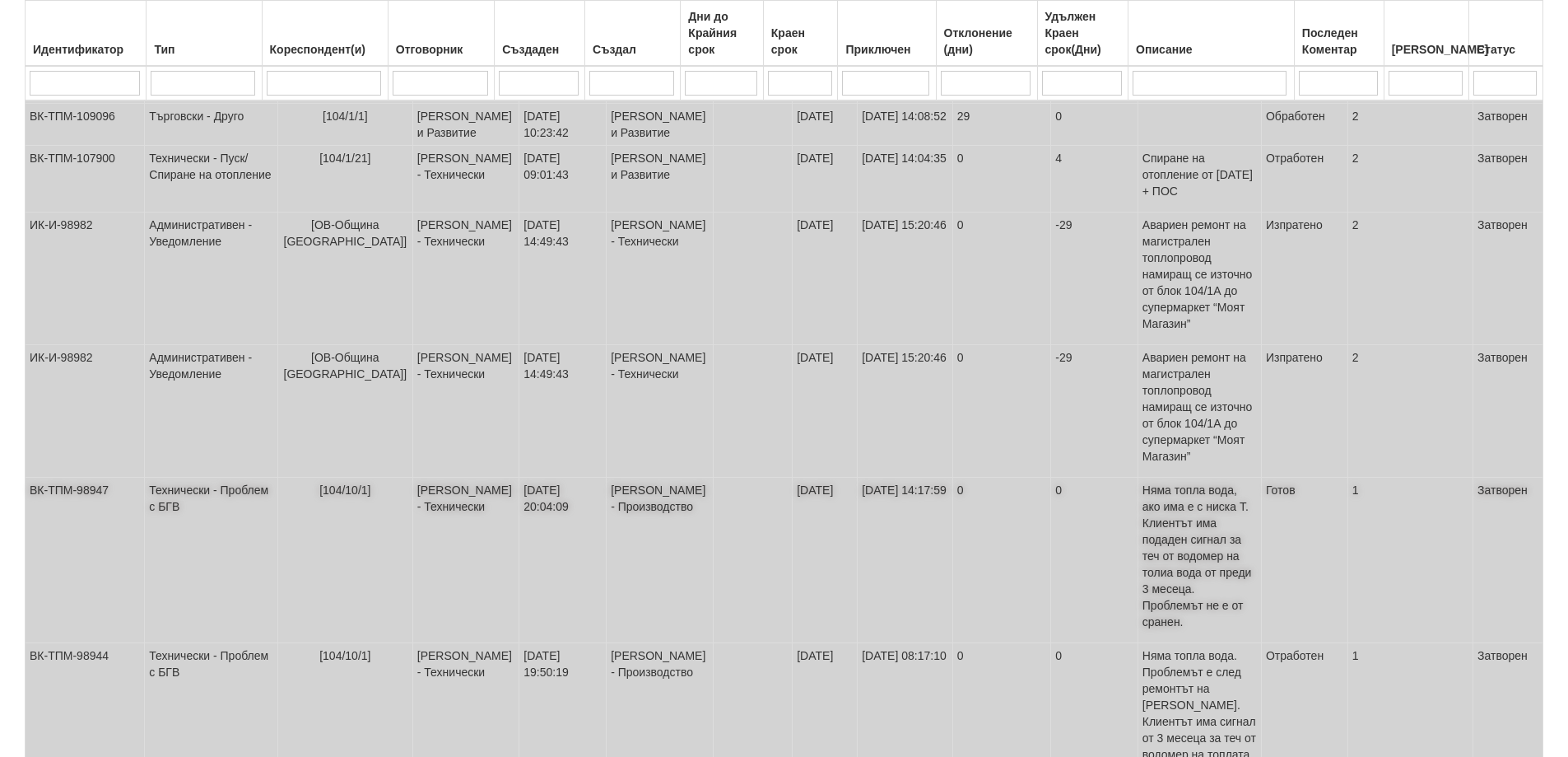
scroll to position [0, 0]
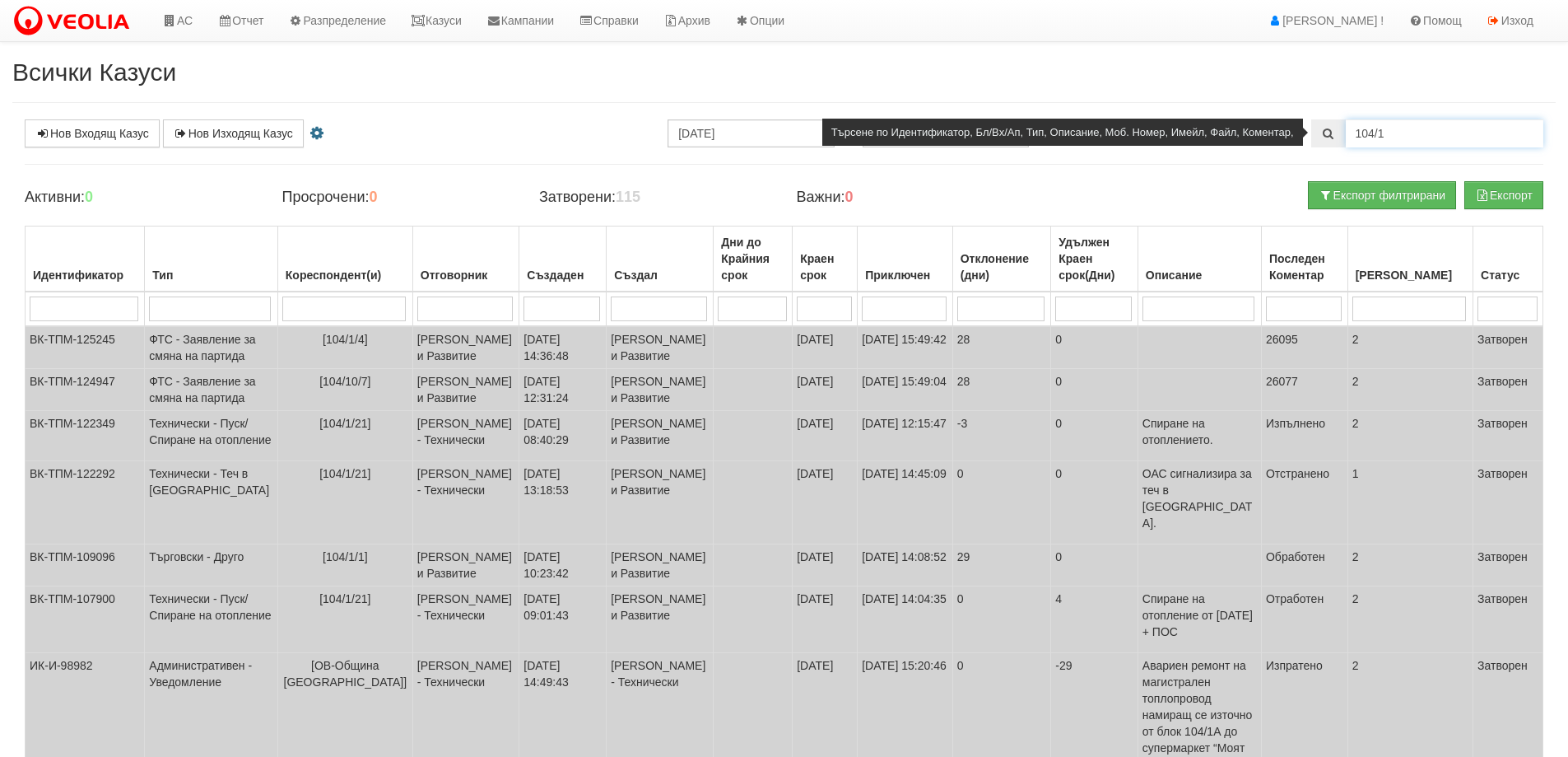
click at [1426, 133] on input "104/1" at bounding box center [1445, 133] width 198 height 28
type input "1"
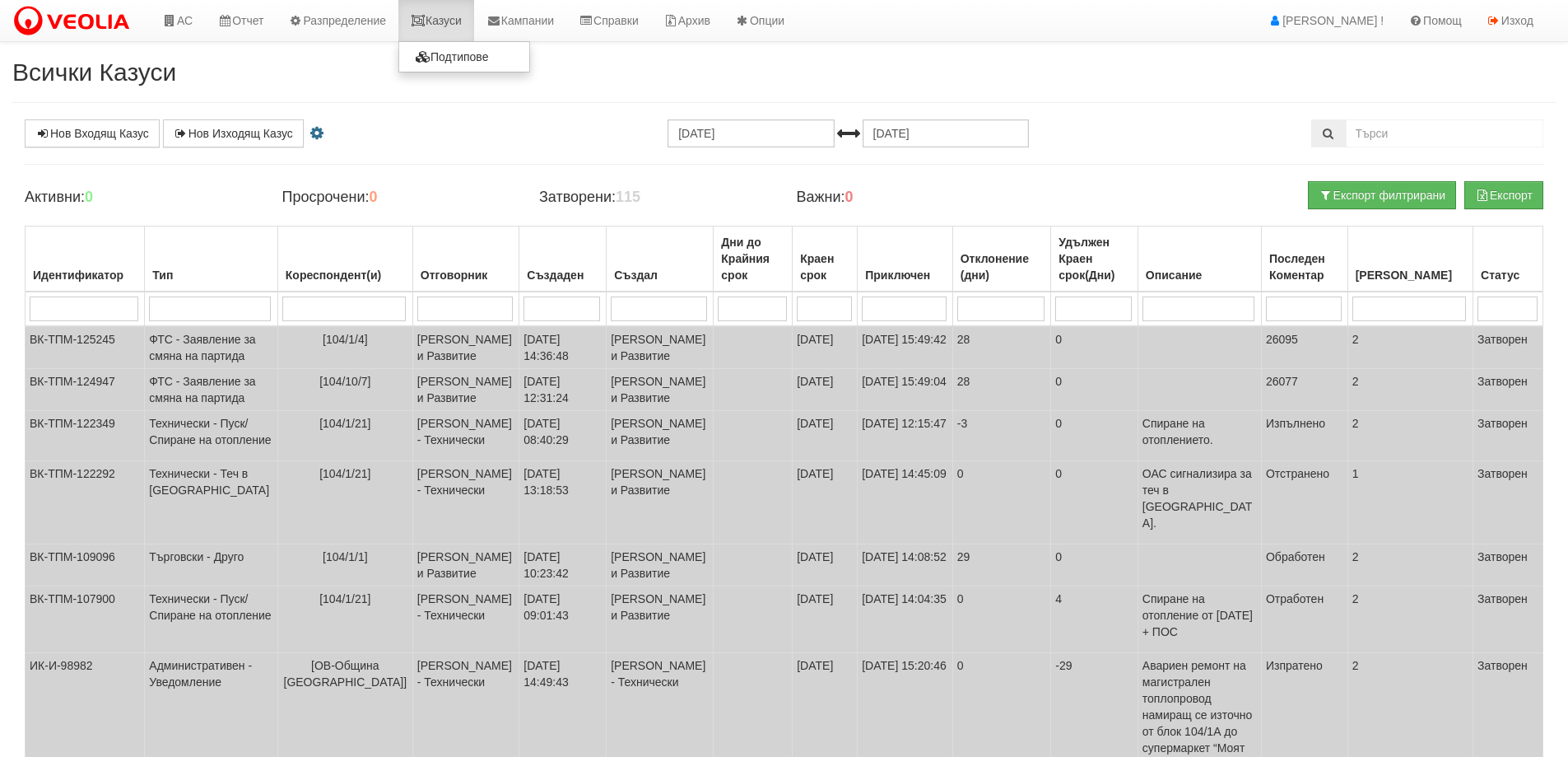
click at [441, 16] on link "Казуси" at bounding box center [436, 21] width 75 height 41
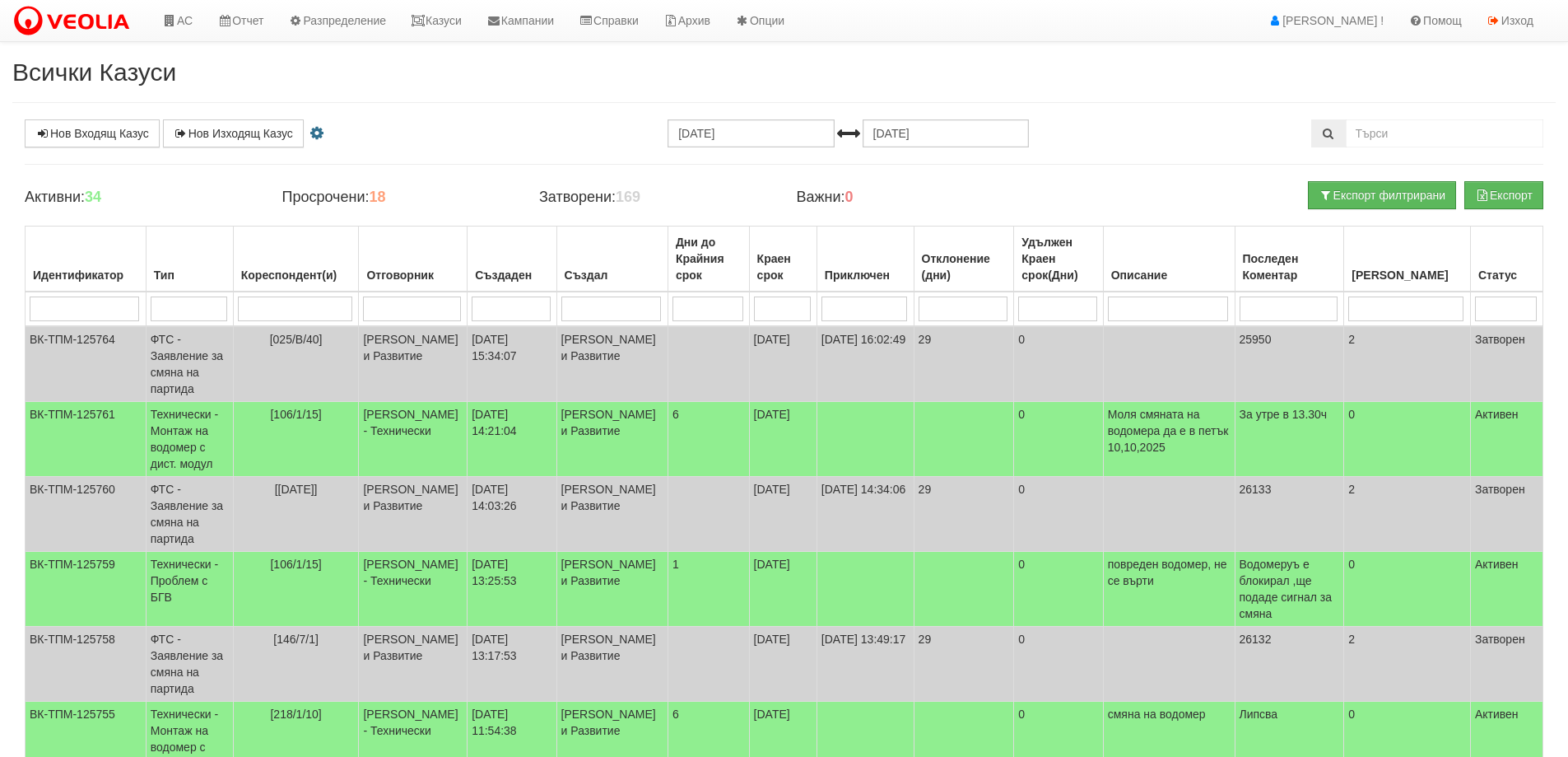
click at [307, 308] on input "search" at bounding box center [294, 309] width 115 height 25
type input "3"
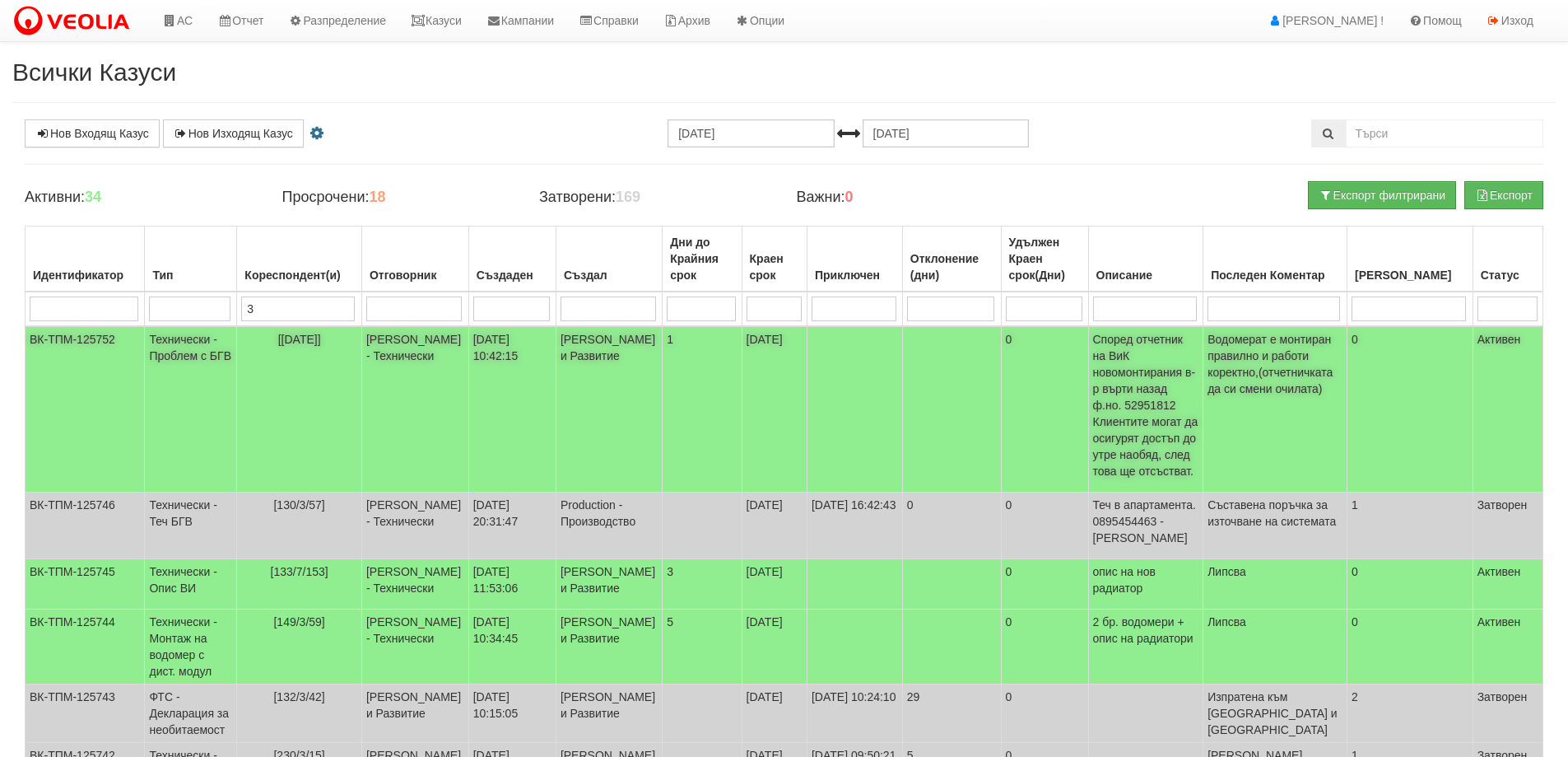
type input "3"
click at [294, 340] on span "[[DATE]]" at bounding box center [300, 339] width 43 height 13
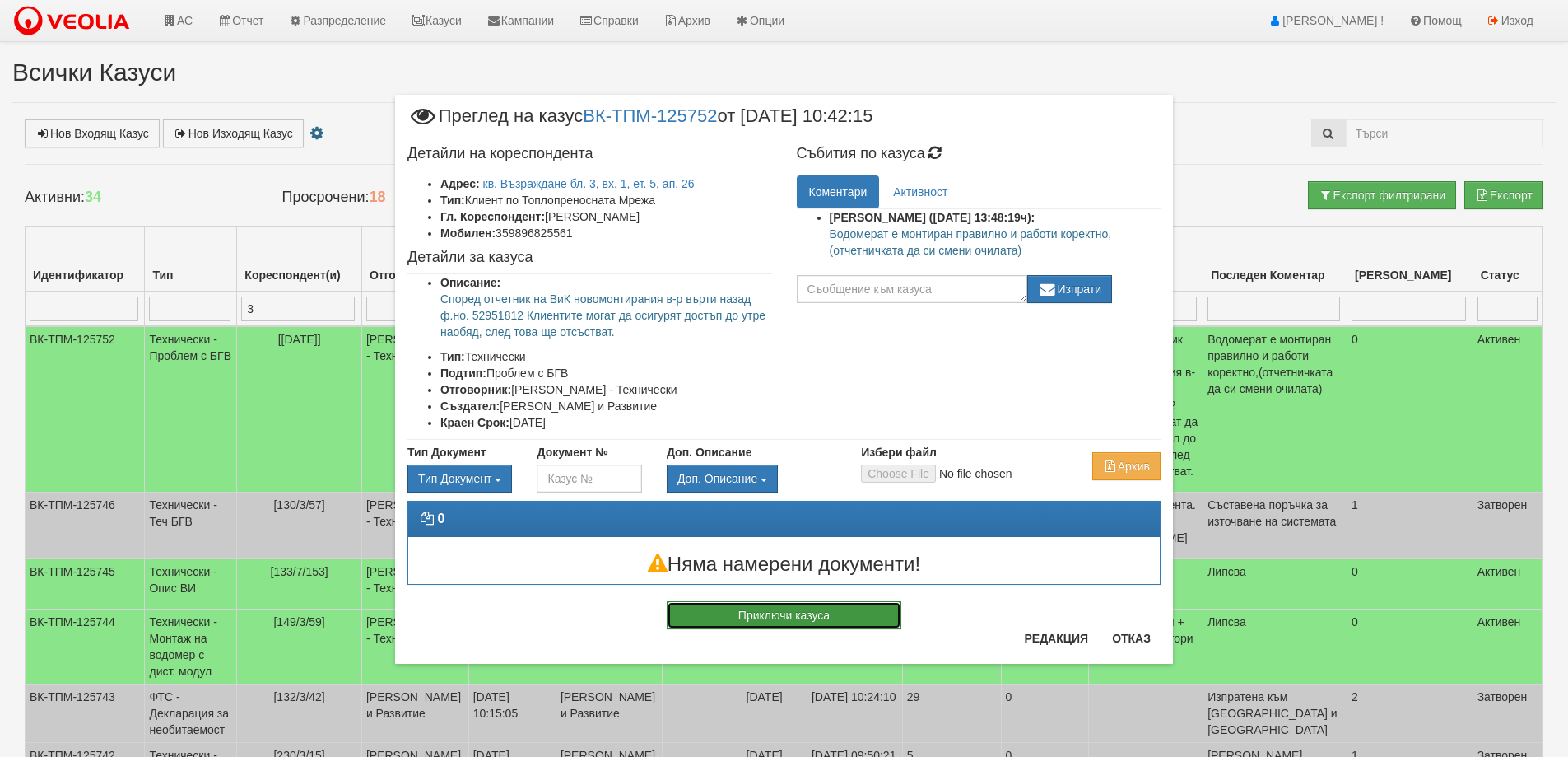
click at [782, 620] on button "Приключи казуса" at bounding box center [784, 615] width 235 height 28
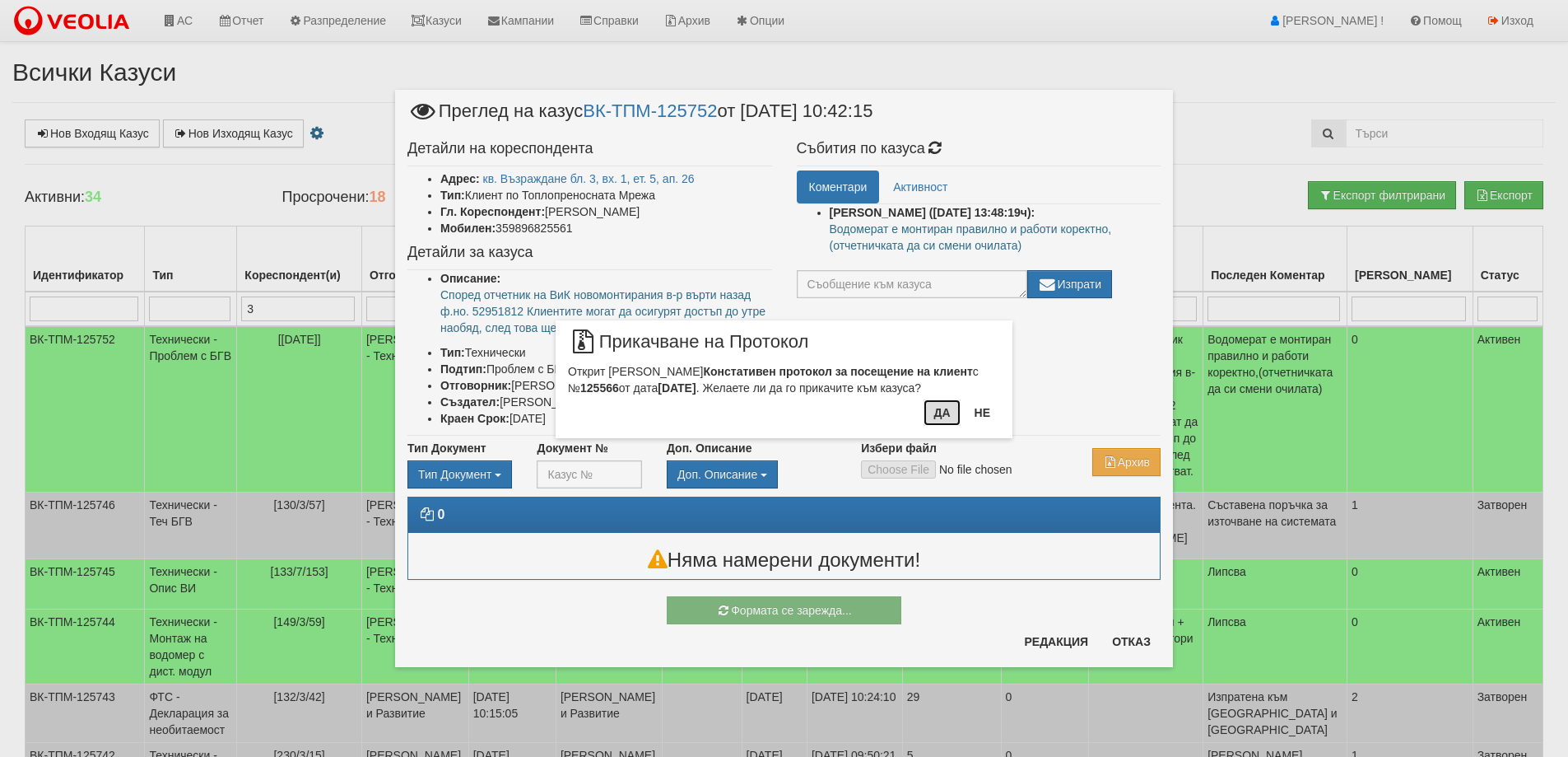
click at [942, 414] on button "Да" at bounding box center [941, 413] width 36 height 26
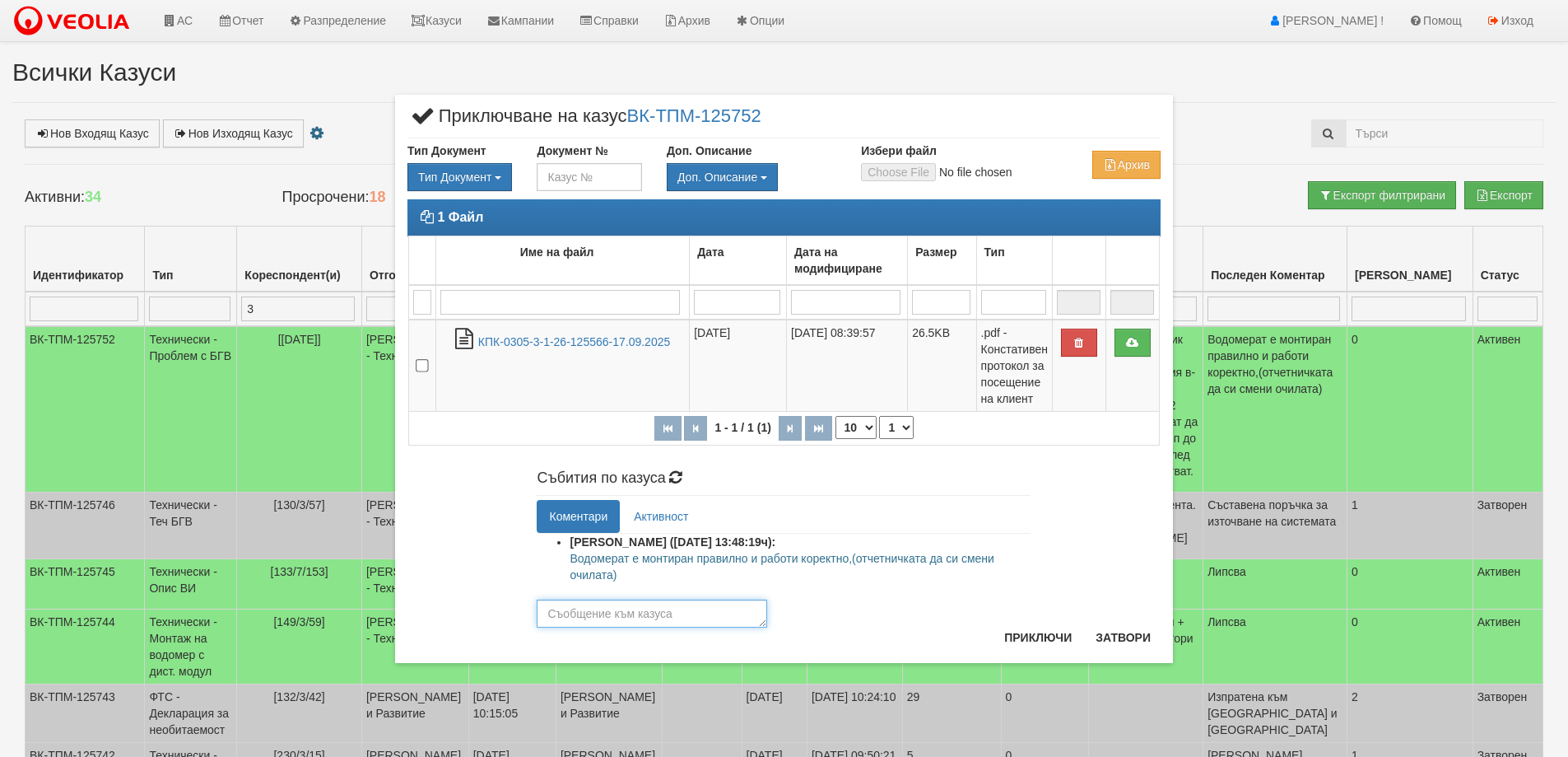
click at [683, 621] on textarea at bounding box center [651, 613] width 230 height 28
drag, startPoint x: 620, startPoint y: 573, endPoint x: 569, endPoint y: 557, distance: 53.5
click at [569, 557] on p "Водомерат е монтиран правилно и работи коректно,(отчетничката да си смени очила…" at bounding box center [799, 566] width 461 height 33
copy p "Водомерат е монтиран правилно и работи коректно,(отчетничката да си смени очила…"
click at [596, 620] on textarea at bounding box center [651, 613] width 230 height 28
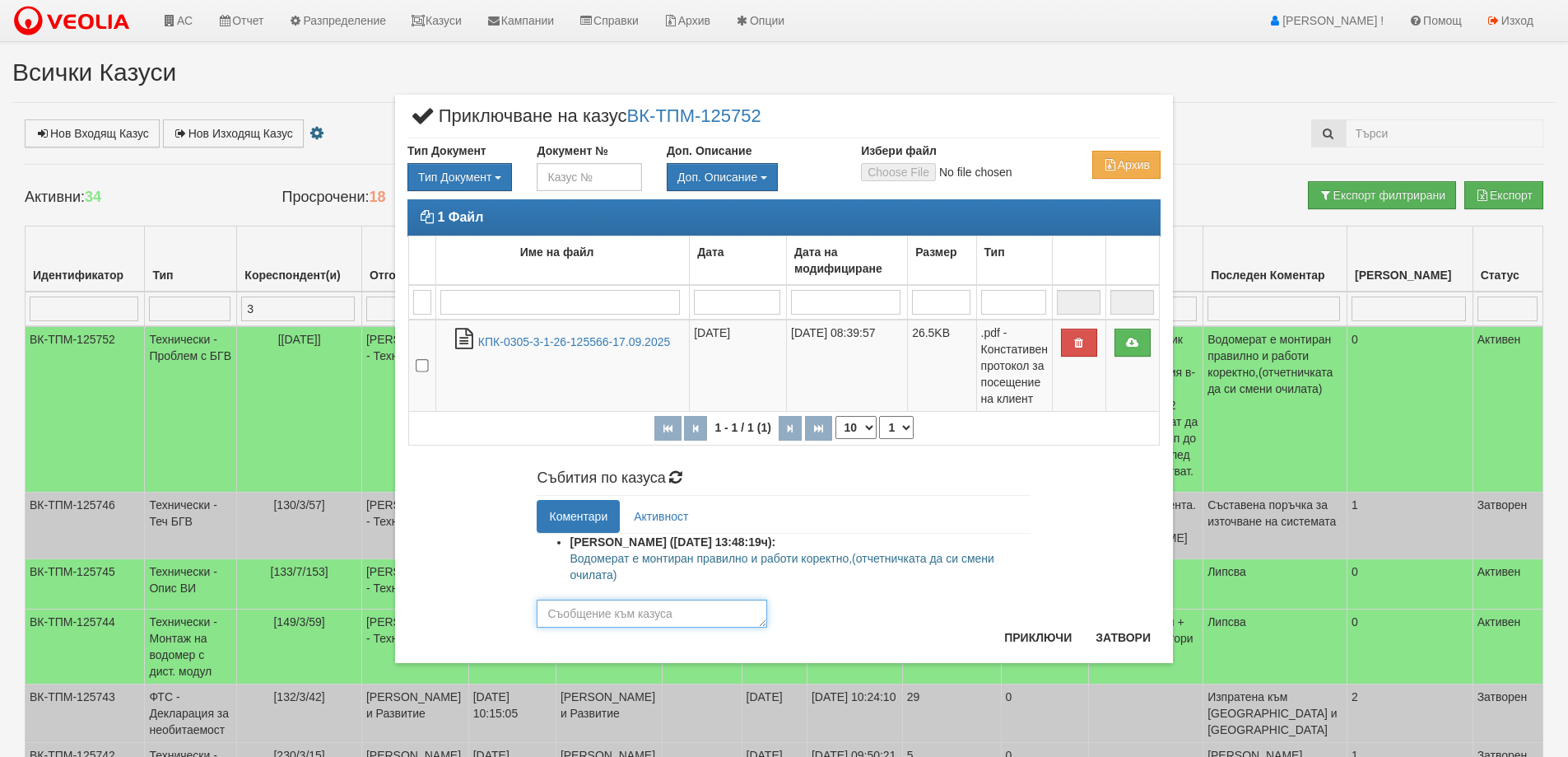
paste textarea "Водомерат е монтиран правилно и работи коректно,(отчетничката да си смени очила…"
type textarea "Водомерат е монтиран правилно и работи коректно,(отчетничката да си смени очила…"
click at [1043, 640] on button "Приключи" at bounding box center [1038, 638] width 88 height 26
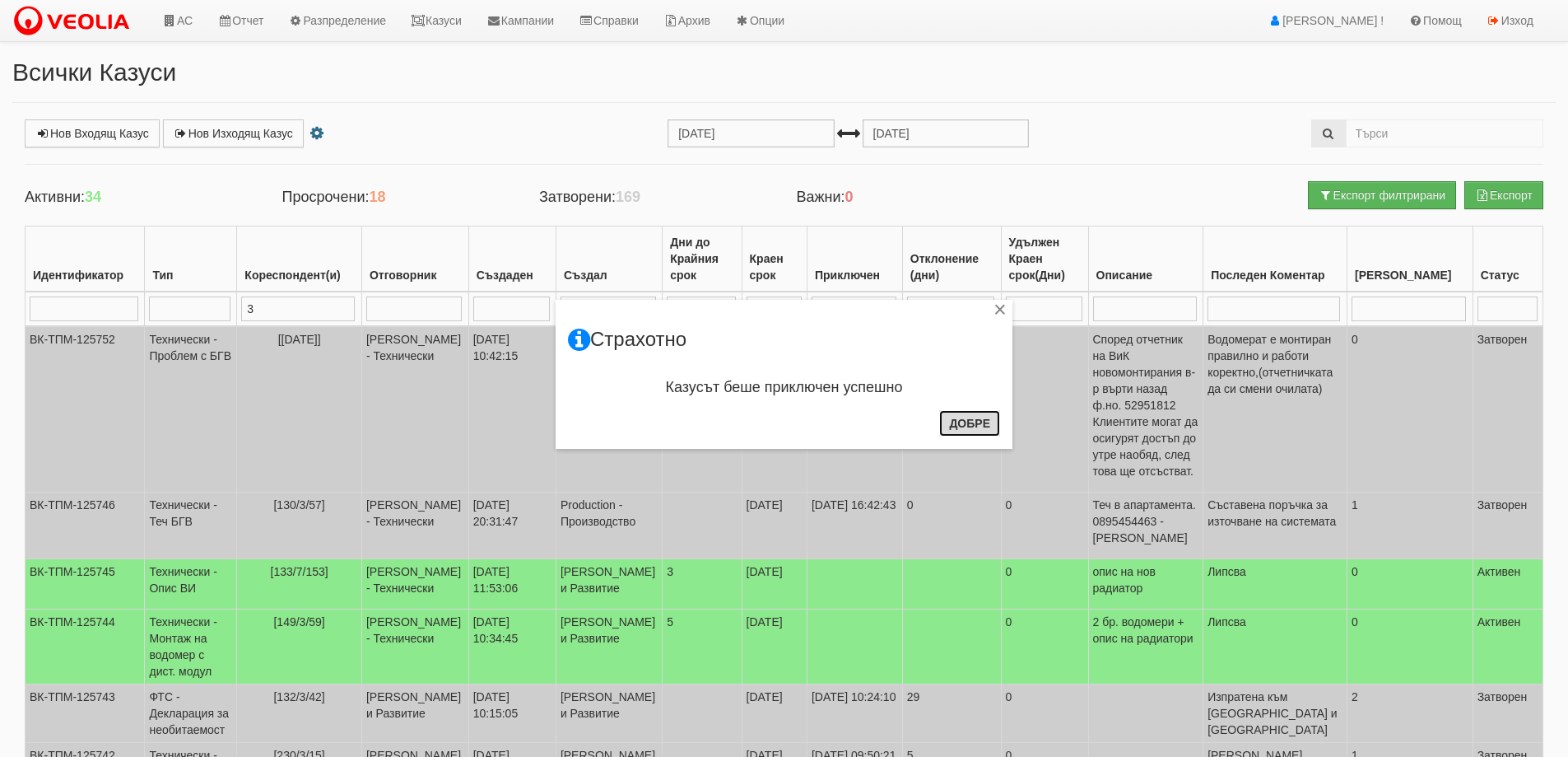
click at [960, 422] on button "Добре" at bounding box center [969, 423] width 61 height 26
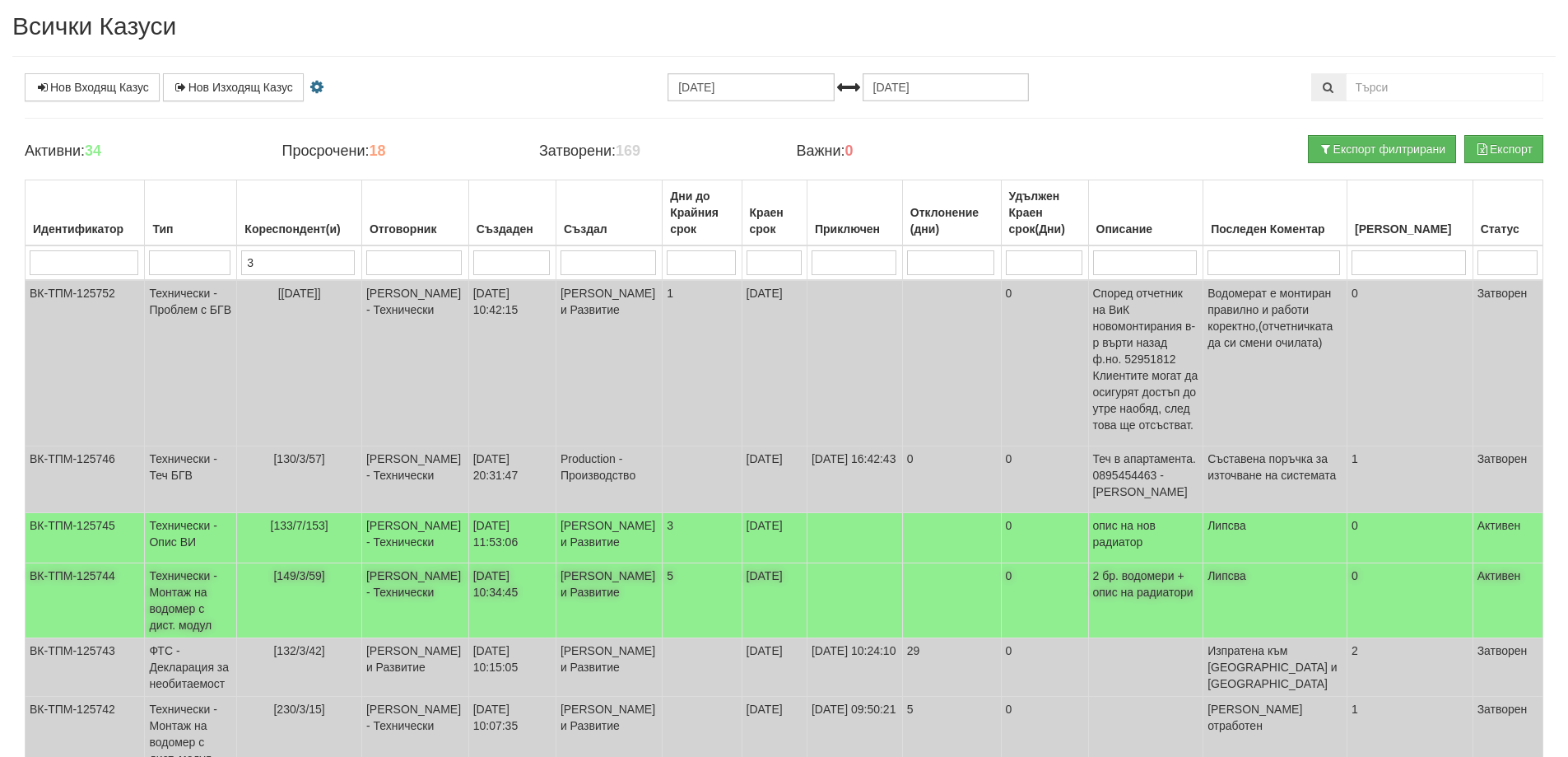
scroll to position [0, 0]
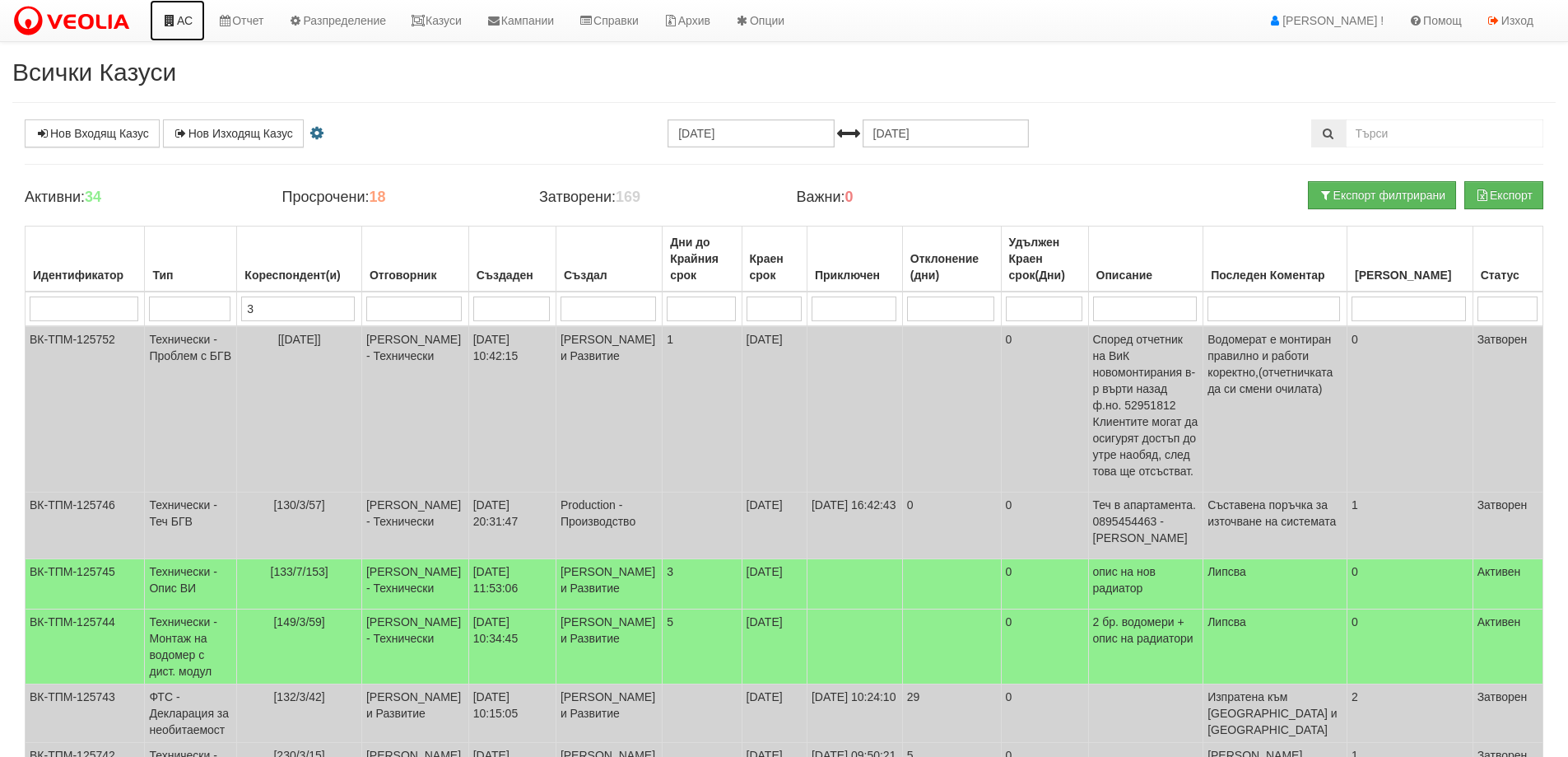
click at [187, 25] on link "АС" at bounding box center [177, 21] width 55 height 41
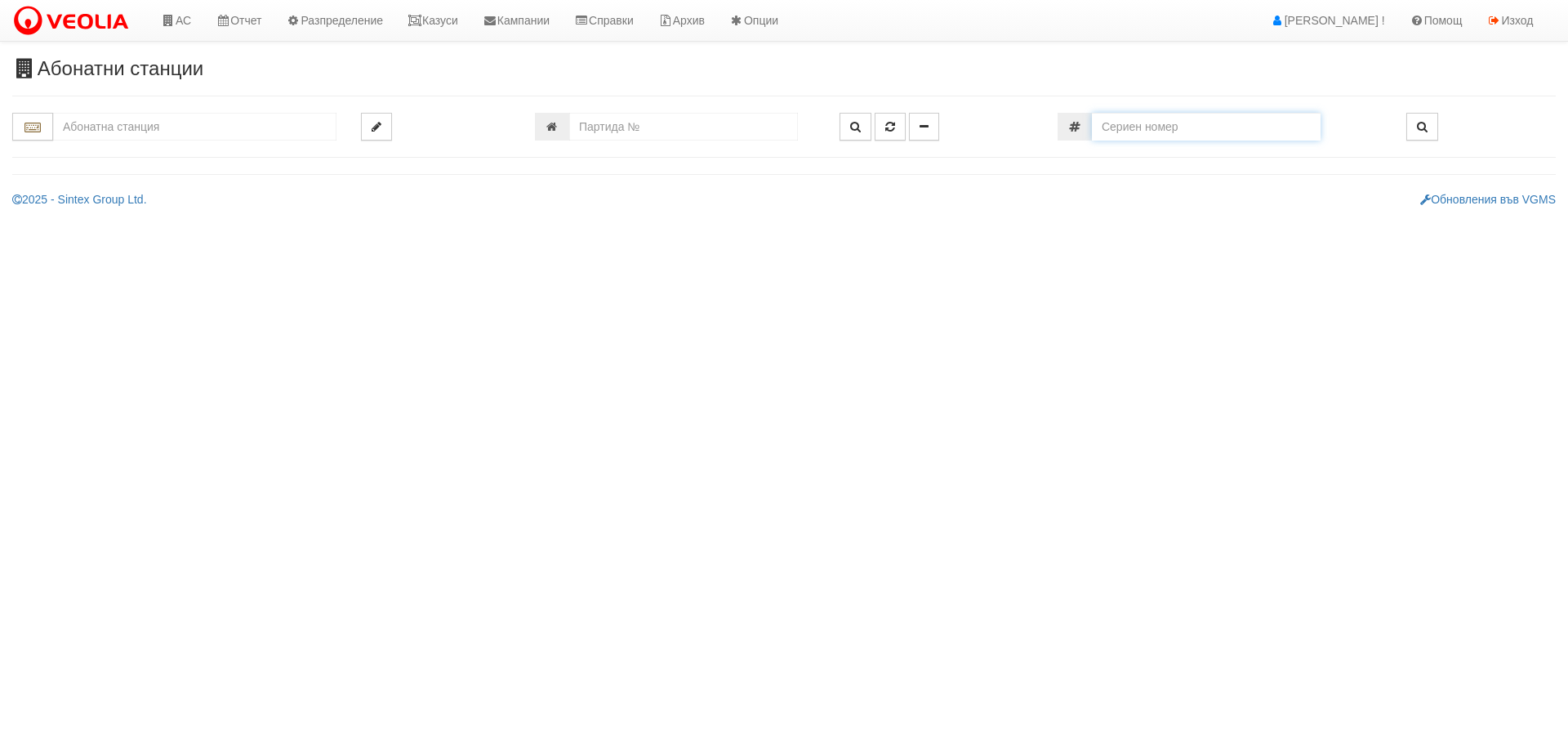
click at [1194, 129] on input "number" at bounding box center [1206, 127] width 228 height 28
paste input "65105625"
type input "65105625"
type input "006/1 - "[PERSON_NAME] [GEOGRAPHIC_DATA] " ЕАД"
type input "24531"
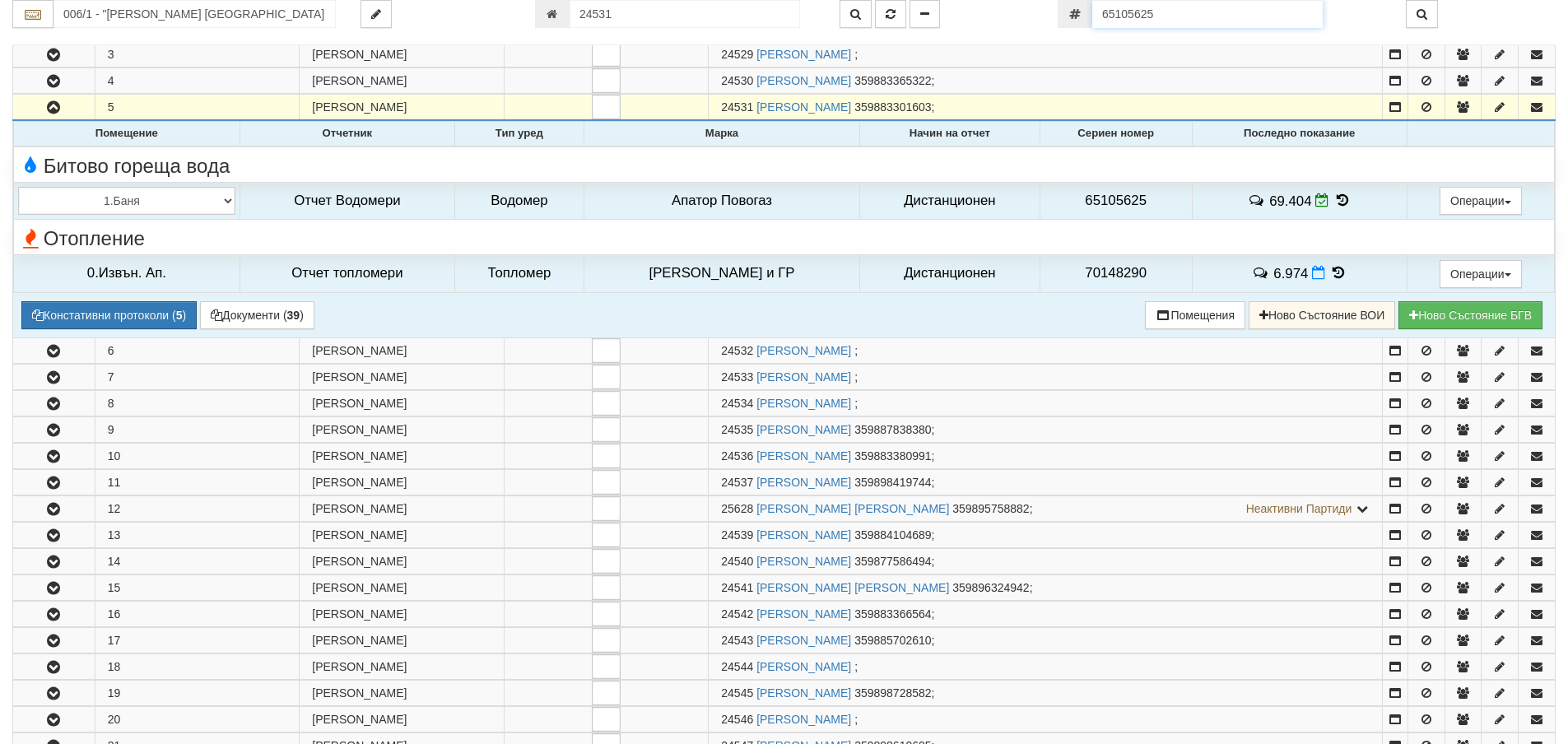
scroll to position [348, 0]
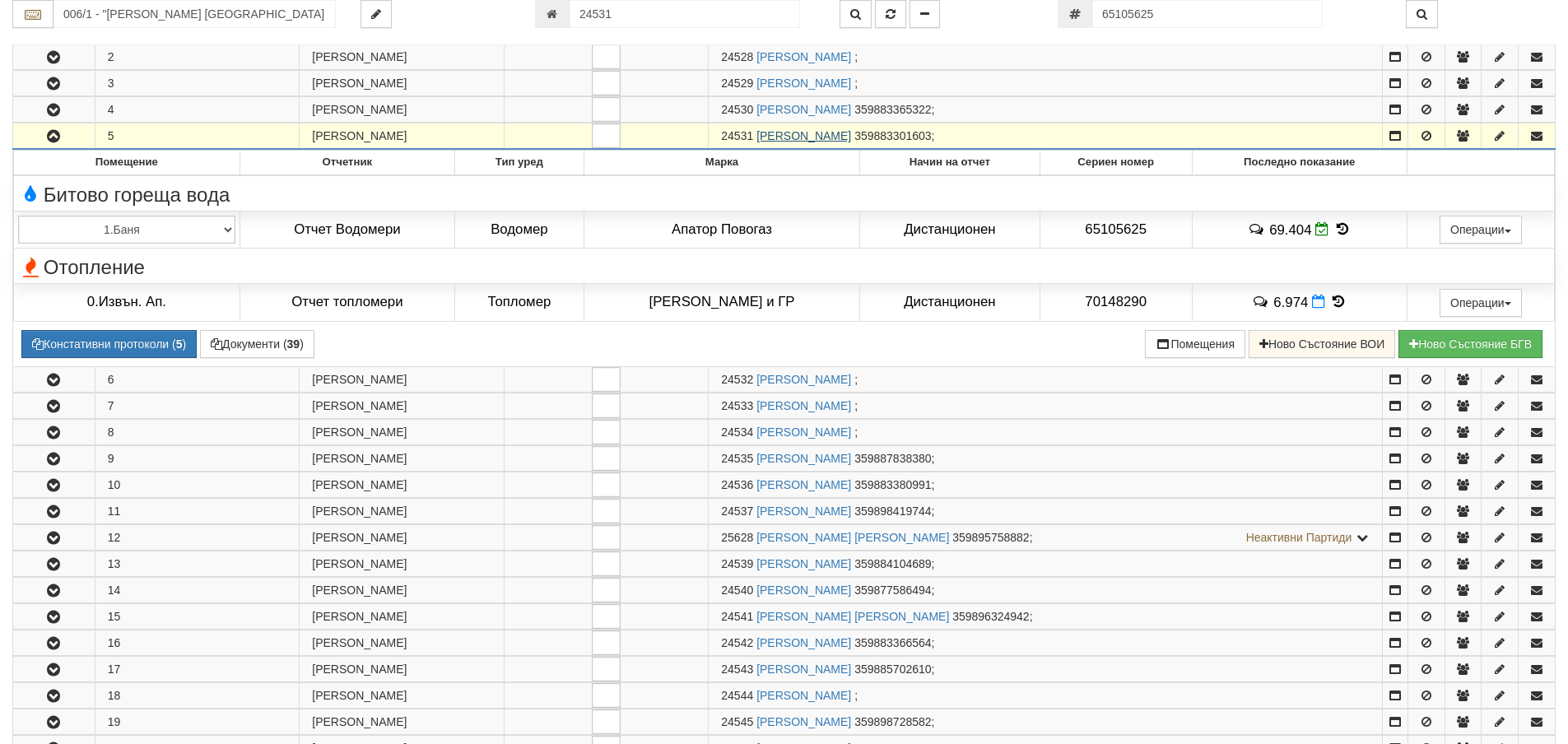
drag, startPoint x: 756, startPoint y: 131, endPoint x: 922, endPoint y: 136, distance: 166.1
click at [922, 136] on td "24531 [PERSON_NAME] 359883301603 ;" at bounding box center [1046, 137] width 675 height 26
drag, startPoint x: 721, startPoint y: 133, endPoint x: 752, endPoint y: 139, distance: 31.6
click at [752, 139] on td "24531 [PERSON_NAME] 359883301603 ;" at bounding box center [1046, 137] width 675 height 26
copy span "24531"
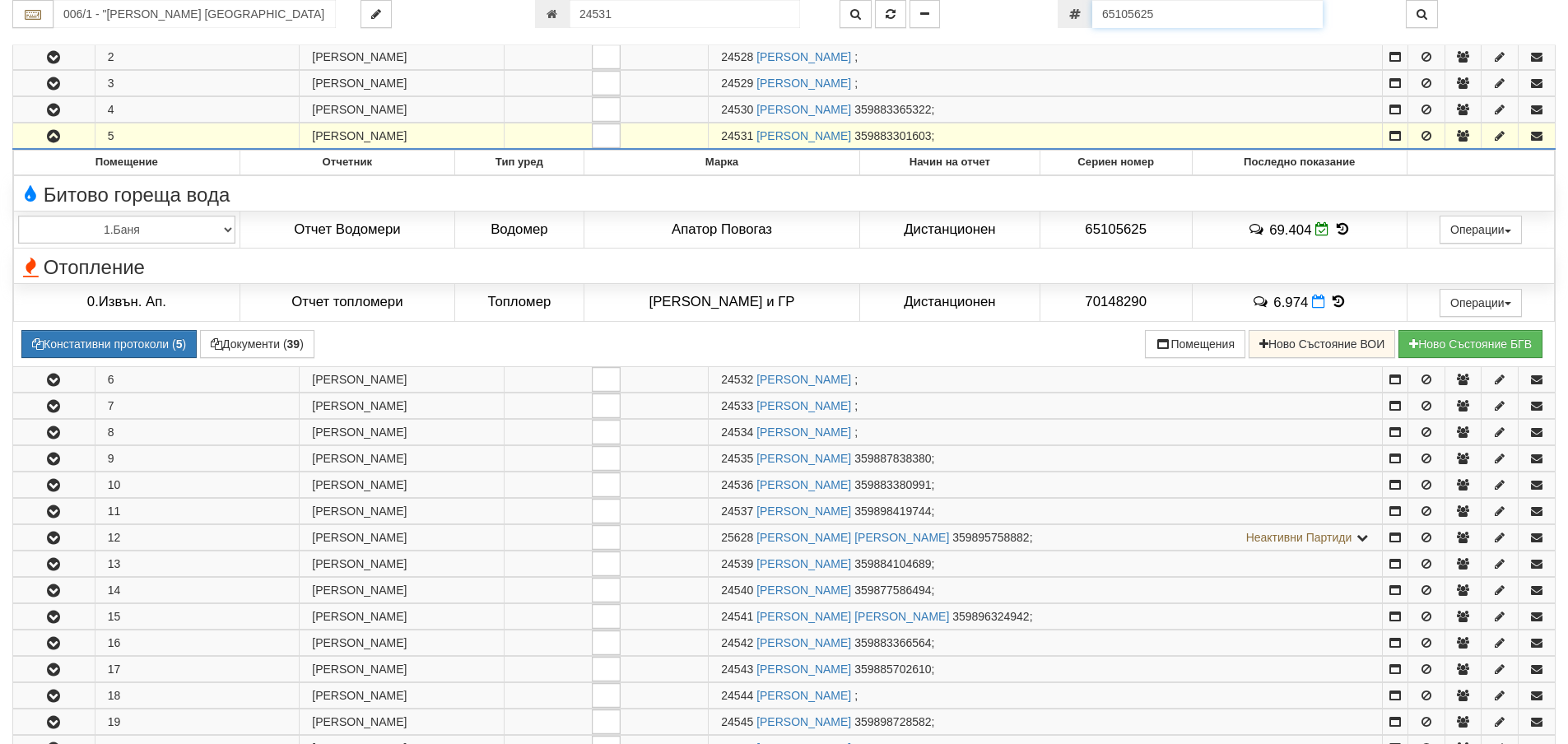
click at [1145, 14] on input "65105625" at bounding box center [1207, 14] width 230 height 28
paste input "472267"
type input "65472267"
type input "048/1 - "[PERSON_NAME] [GEOGRAPHIC_DATA] " ЕАД"
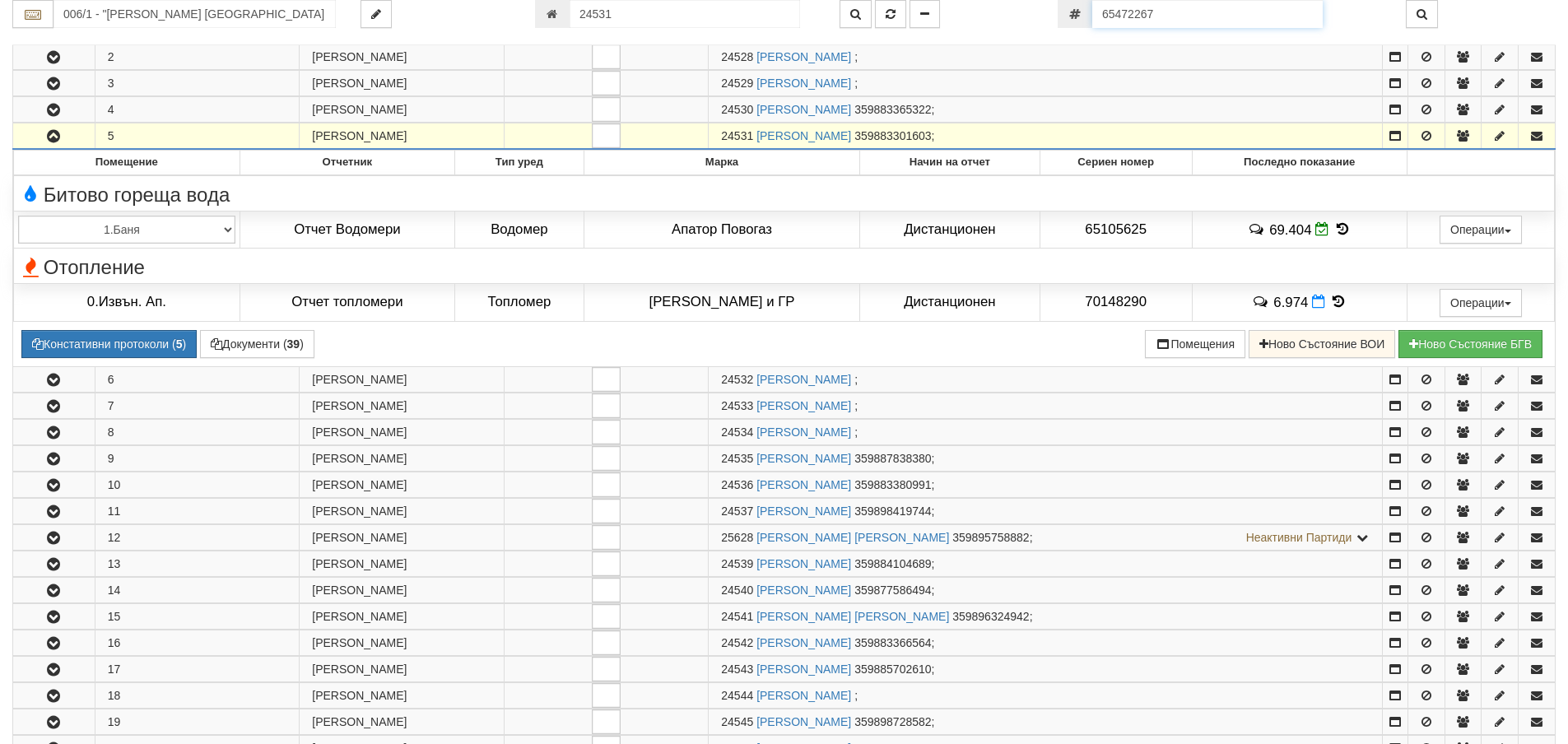
type input "23112"
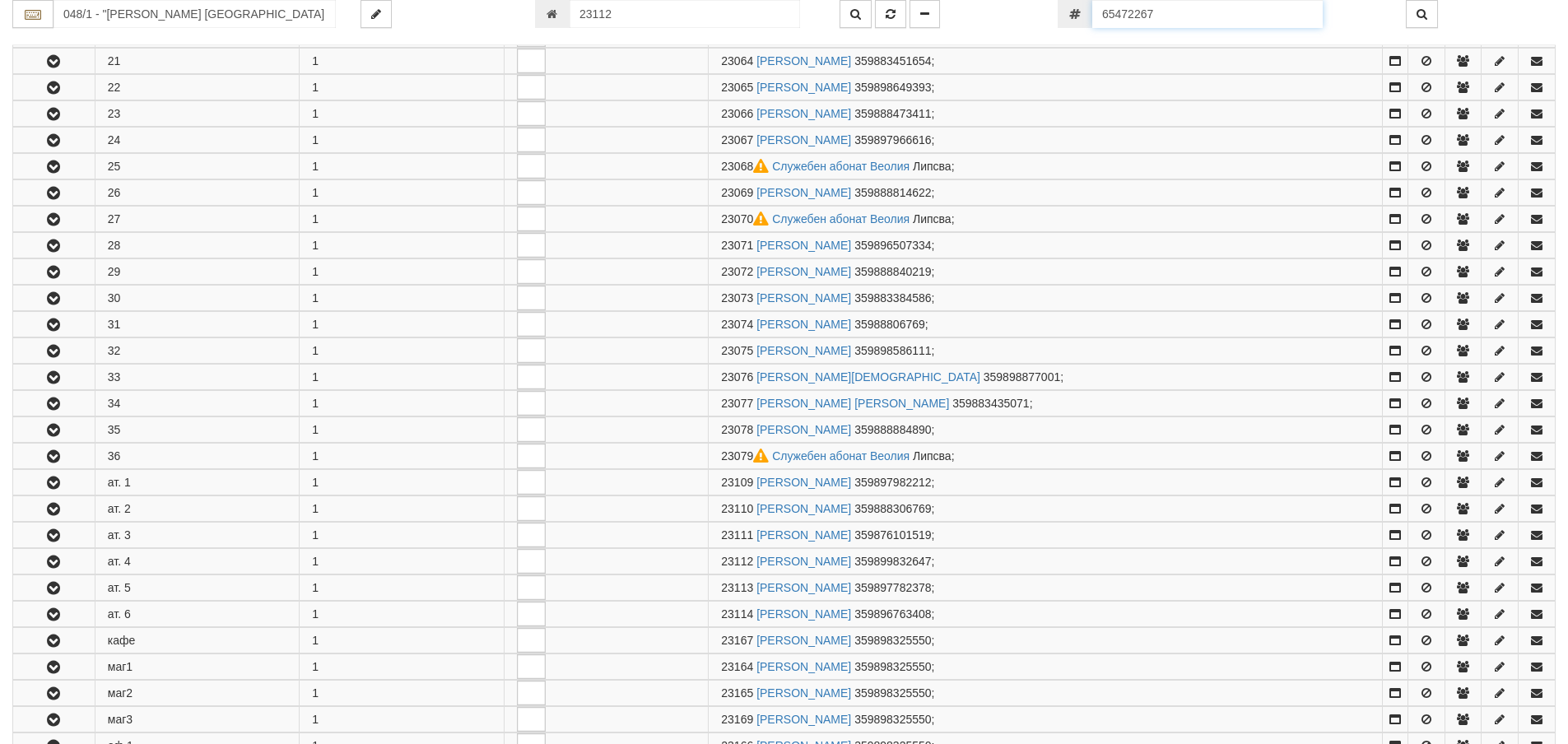
scroll to position [1352, 0]
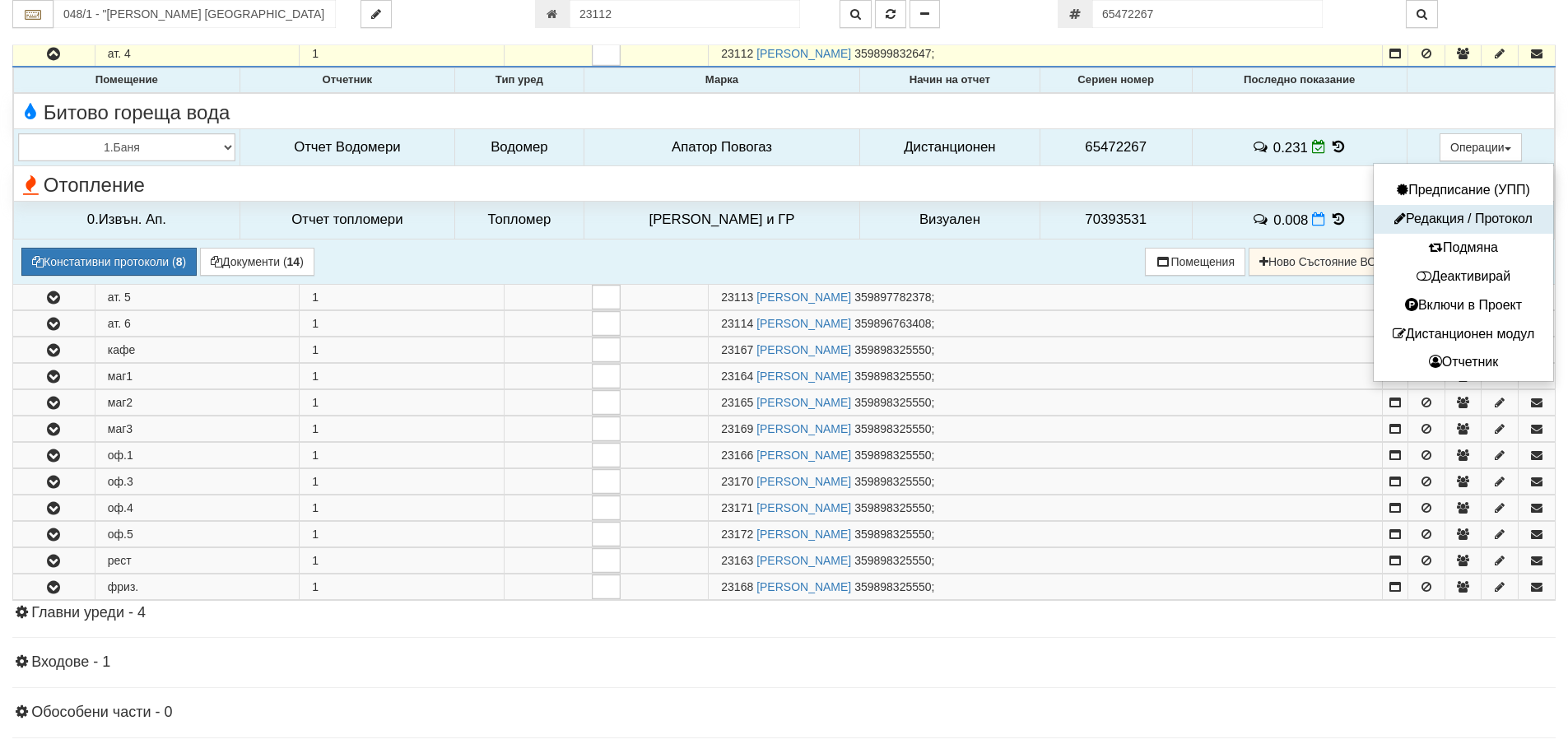
click at [1443, 216] on button "Редакция / Протокол" at bounding box center [1464, 219] width 171 height 20
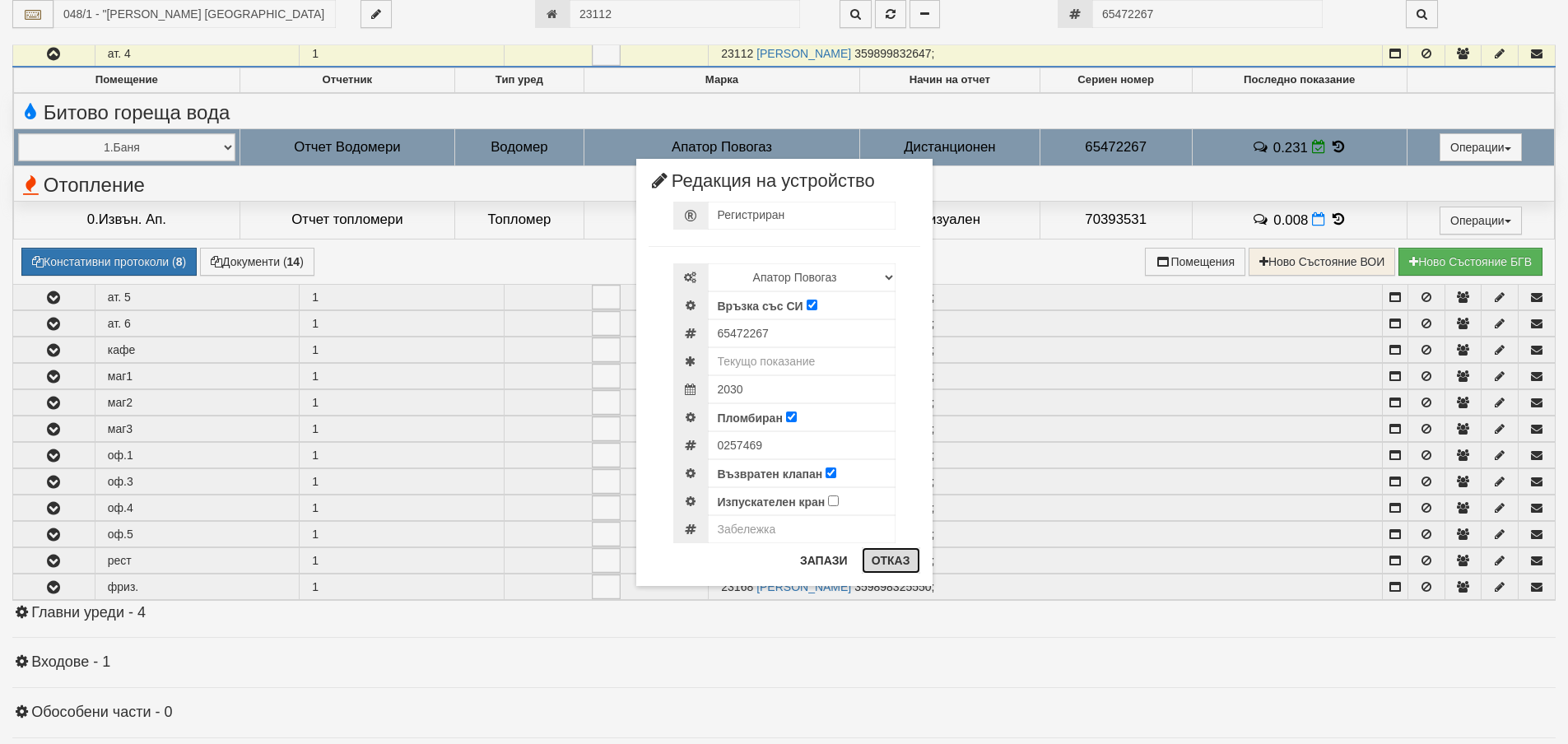
click at [887, 561] on button "Отказ" at bounding box center [891, 561] width 59 height 26
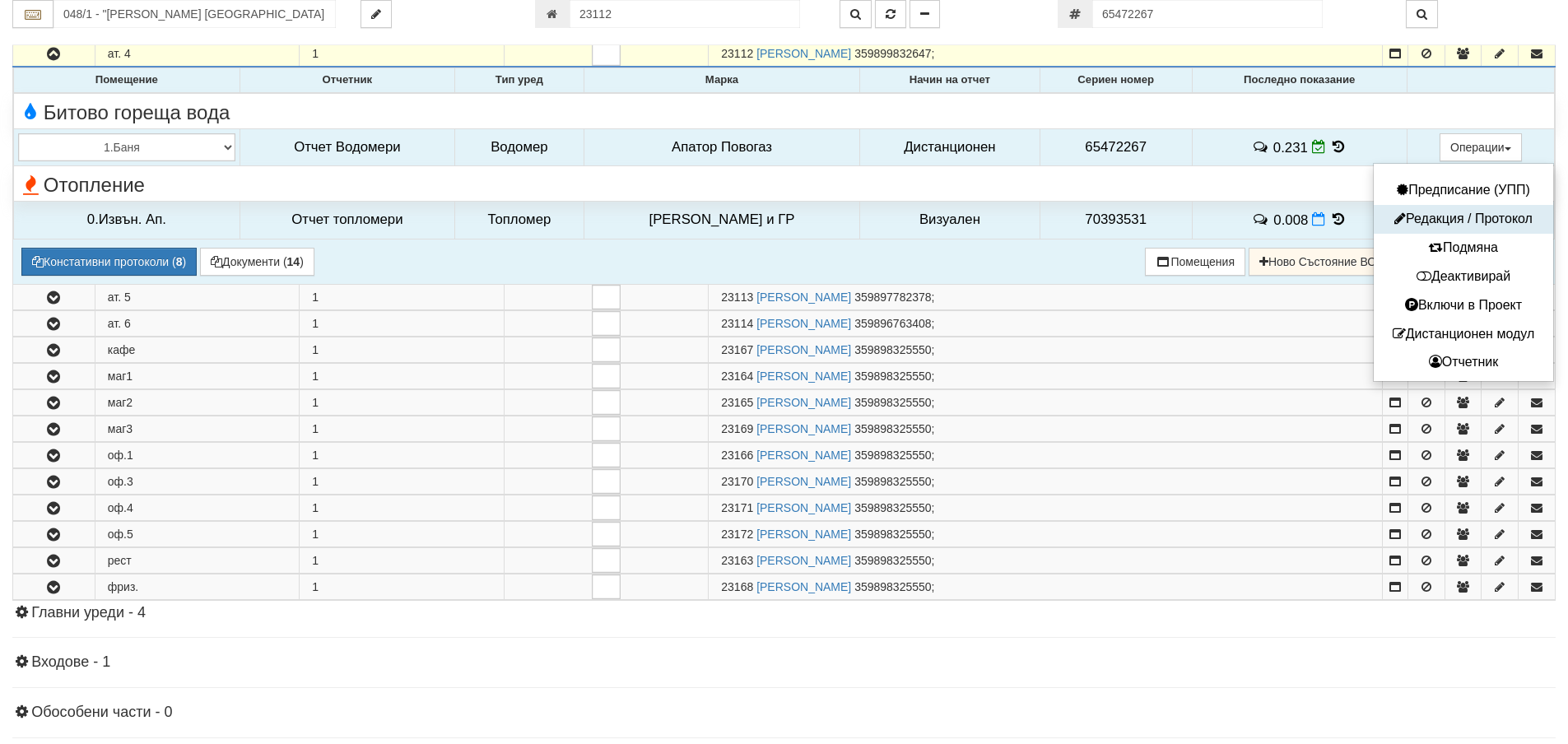
click at [1466, 220] on button "Редакция / Протокол" at bounding box center [1464, 219] width 171 height 20
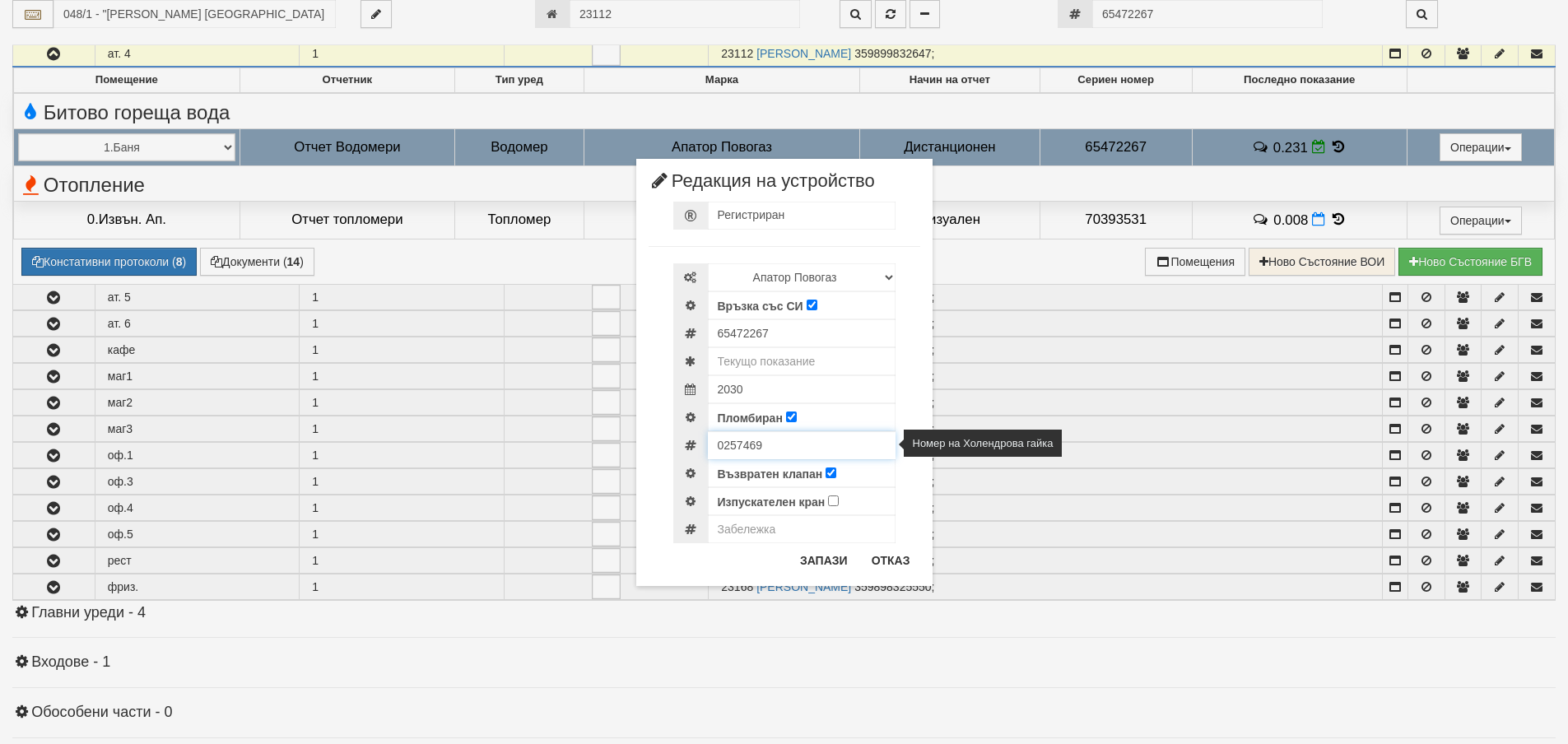
click at [729, 452] on input "0257469" at bounding box center [801, 445] width 187 height 28
click at [894, 561] on button "Отказ" at bounding box center [891, 561] width 59 height 26
